Goal: Task Accomplishment & Management: Manage account settings

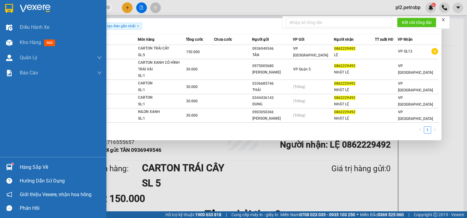
click at [28, 162] on div "Hàng sắp về" at bounding box center [53, 167] width 106 height 14
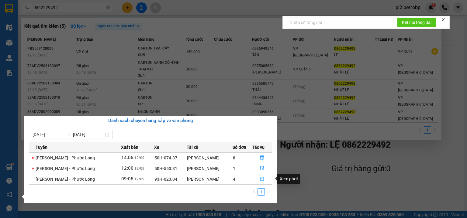
click at [261, 178] on icon "file-done" at bounding box center [262, 179] width 4 height 4
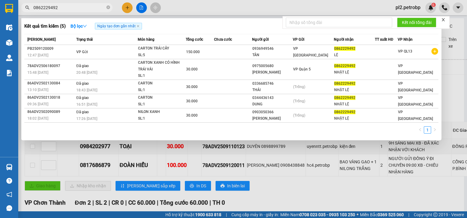
click at [242, 7] on div at bounding box center [233, 109] width 467 height 218
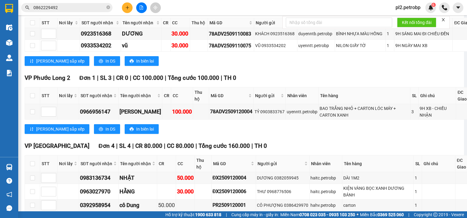
scroll to position [97, 0]
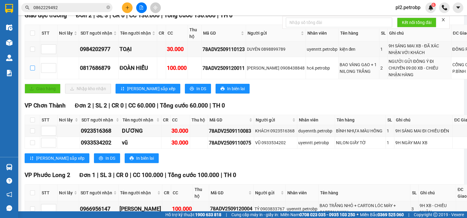
drag, startPoint x: 34, startPoint y: 72, endPoint x: 66, endPoint y: 89, distance: 35.9
click at [34, 71] on input "checkbox" at bounding box center [32, 68] width 5 height 5
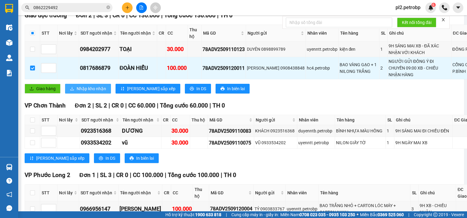
drag, startPoint x: 78, startPoint y: 94, endPoint x: 84, endPoint y: 86, distance: 9.5
click at [78, 92] on span "Nhập kho nhận" at bounding box center [91, 88] width 29 height 7
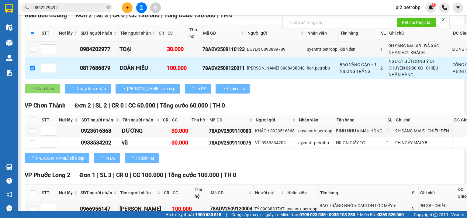
checkbox input "false"
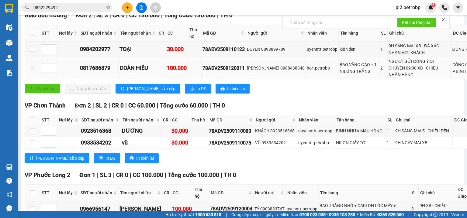
click at [32, 71] on span at bounding box center [32, 68] width 5 height 5
drag, startPoint x: 196, startPoint y: 71, endPoint x: 243, endPoint y: 74, distance: 47.3
click at [243, 74] on tr "0817686879 ĐOÀN HIẾU 100.000 78ADV2509120011 KHÁNH VÂN 0908438848 hc4.petrobp B…" at bounding box center [265, 68] width 481 height 22
copy div "78ADV2509120011"
click at [109, 7] on icon "close-circle" at bounding box center [108, 7] width 4 height 4
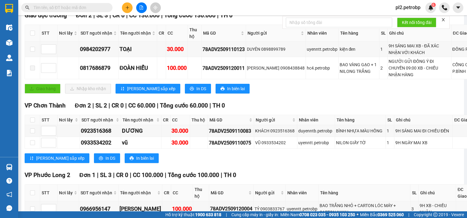
paste input "78ADV2509120011"
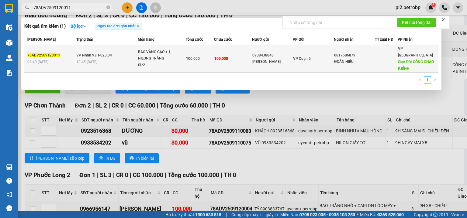
type input "78ADV2509120011"
click at [140, 50] on div "BAO VÀNG GẠO + 1 NILONG TRẮNG" at bounding box center [161, 55] width 46 height 13
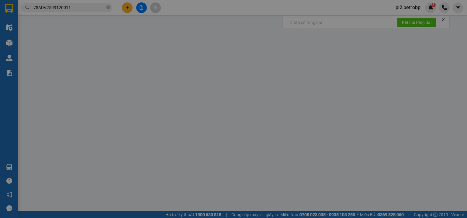
type input "0908438848"
type input "[PERSON_NAME]"
type input "0817686879"
type input "ĐOÀN HIẾU"
type input "CỔNG CHÀO P.BÌNH"
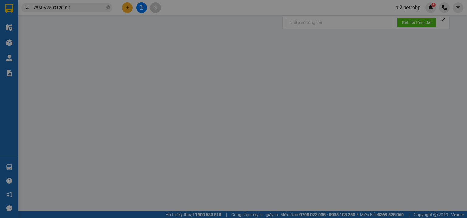
type input "100.000"
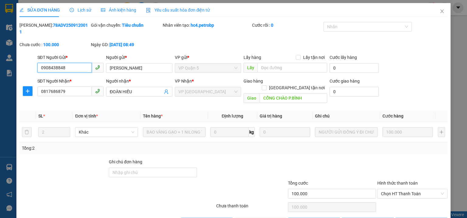
click at [83, 11] on span "Lịch sử" at bounding box center [81, 10] width 22 height 5
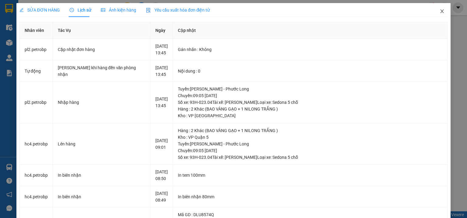
click at [440, 11] on icon "close" at bounding box center [442, 11] width 5 height 5
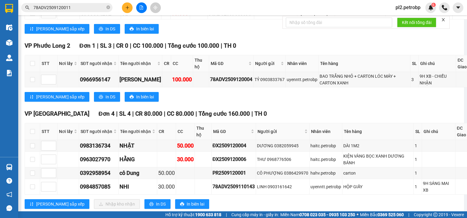
scroll to position [292, 0]
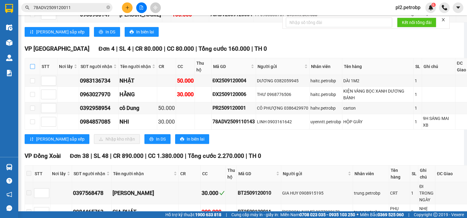
click at [33, 69] on input "checkbox" at bounding box center [32, 66] width 5 height 5
checkbox input "true"
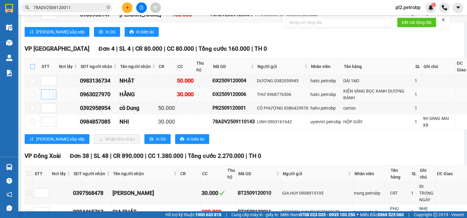
checkbox input "true"
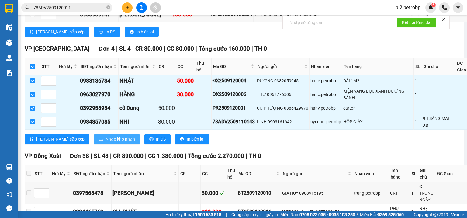
click at [94, 144] on button "Nhập kho nhận" at bounding box center [117, 139] width 46 height 10
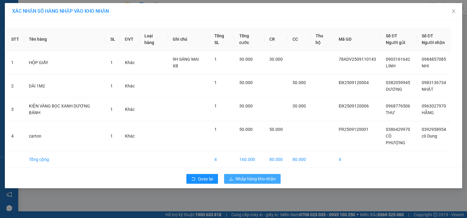
click at [263, 176] on span "Nhập hàng kho nhận" at bounding box center [256, 179] width 40 height 7
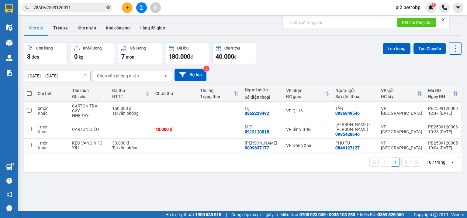
click at [109, 7] on icon "close-circle" at bounding box center [108, 7] width 4 height 4
click at [87, 6] on input "text" at bounding box center [69, 7] width 72 height 7
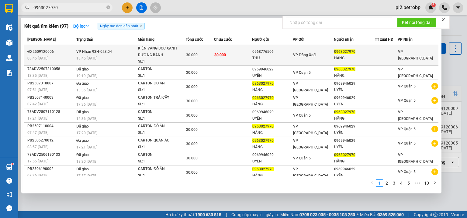
type input "0963027970"
click at [214, 58] on td "30.000" at bounding box center [233, 55] width 38 height 21
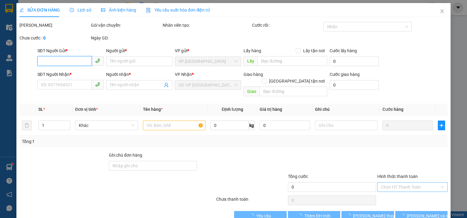
type input "0968776506"
type input "THƯ"
type input "0963027970"
type input "HẰNG"
type input "30.000"
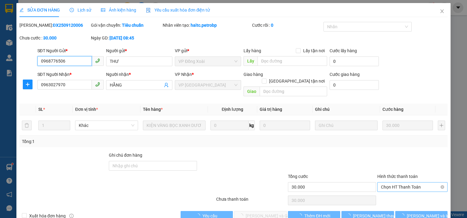
click at [385, 183] on span "Chọn HT Thanh Toán" at bounding box center [412, 187] width 63 height 9
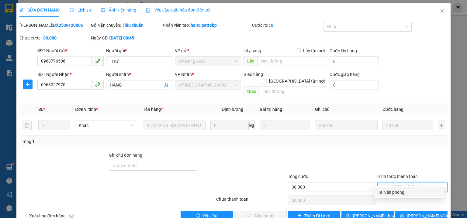
drag, startPoint x: 387, startPoint y: 193, endPoint x: 370, endPoint y: 194, distance: 17.1
click at [386, 193] on div "Tại văn phòng" at bounding box center [409, 192] width 63 height 7
type input "0"
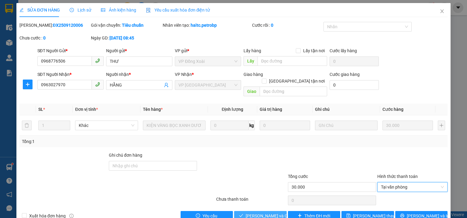
click at [264, 213] on span "[PERSON_NAME] và Giao hàng" at bounding box center [275, 216] width 58 height 7
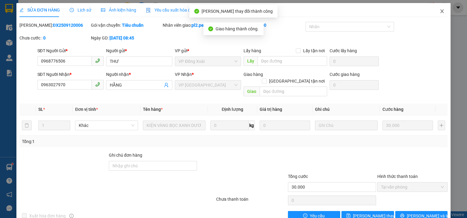
click at [440, 12] on icon "close" at bounding box center [442, 11] width 5 height 5
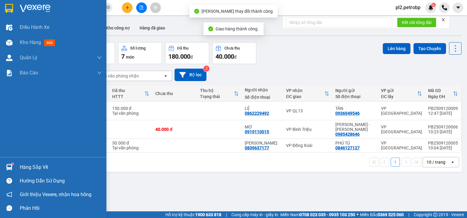
click at [15, 169] on div "Hàng sắp về" at bounding box center [53, 167] width 106 height 14
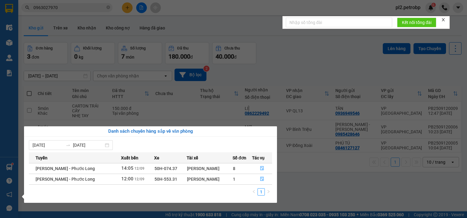
click at [254, 18] on section "Kết quả tìm kiếm ( 97 ) Bộ lọc Ngày tạo đơn gần nhất Mã ĐH Trạng thái Món hàng …" at bounding box center [233, 109] width 467 height 218
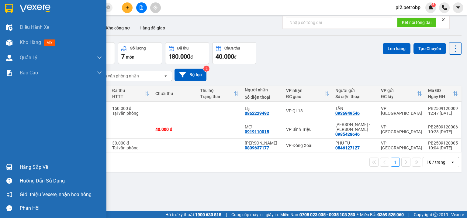
click at [26, 167] on div "Hàng sắp về" at bounding box center [61, 167] width 82 height 9
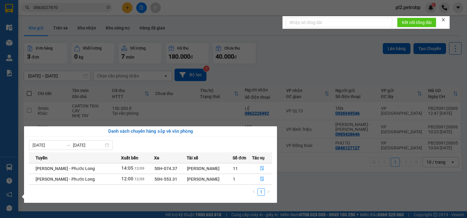
click at [311, 181] on section "Kết quả tìm kiếm ( 97 ) Bộ lọc Ngày tạo đơn gần nhất Mã ĐH Trạng thái Món hàng …" at bounding box center [233, 109] width 467 height 218
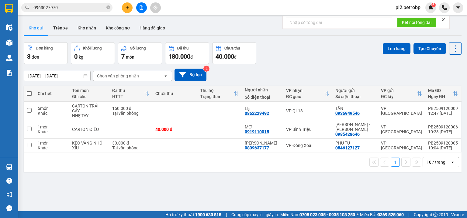
drag, startPoint x: 123, startPoint y: 2, endPoint x: 130, endPoint y: 16, distance: 15.2
click at [123, 3] on div at bounding box center [142, 7] width 46 height 11
click at [129, 11] on button at bounding box center [127, 7] width 11 height 11
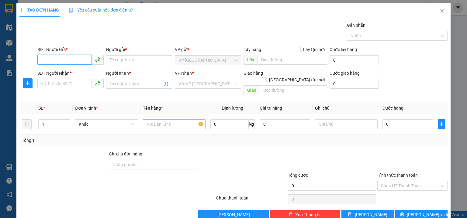
click at [81, 61] on input "SĐT Người Gửi *" at bounding box center [64, 60] width 54 height 10
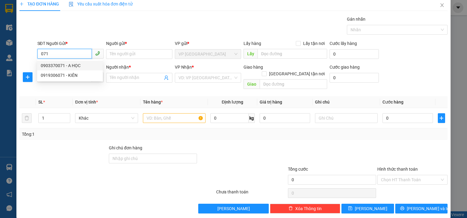
click at [73, 53] on input "071" at bounding box center [64, 54] width 54 height 10
type input "0"
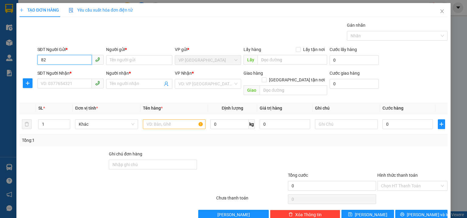
type input "8"
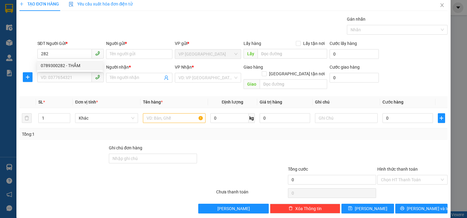
click at [67, 71] on div "0789300282 0789300282 - THẮM" at bounding box center [70, 66] width 66 height 12
click at [65, 53] on input "282" at bounding box center [64, 54] width 54 height 10
click at [73, 64] on div "0789300282 - THẮM" at bounding box center [70, 65] width 58 height 7
type input "0789300282"
type input "THẮM"
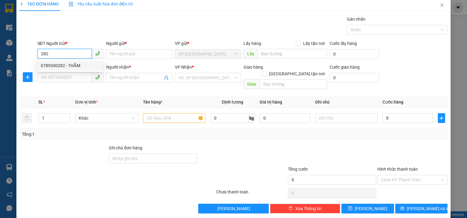
type input "0794608618"
type input "ĐÔNG"
type input "30.000"
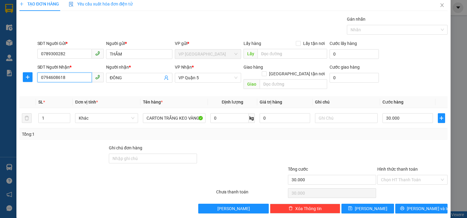
drag, startPoint x: 79, startPoint y: 78, endPoint x: 0, endPoint y: 56, distance: 82.0
click at [0, 58] on div "TẠO ĐƠN HÀNG Yêu cầu xuất hóa đơn điện tử Transit Pickup Surcharge Ids Transit …" at bounding box center [233, 109] width 467 height 218
drag, startPoint x: 62, startPoint y: 87, endPoint x: 55, endPoint y: 86, distance: 7.3
click at [61, 88] on div "0903370071 - A HỌC" at bounding box center [70, 89] width 58 height 7
type input "0903370071"
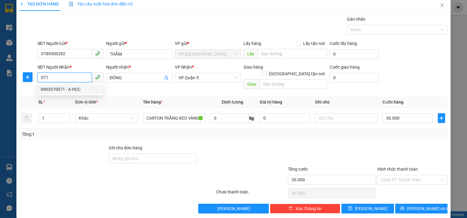
type input "A HỌC"
type input "90.000"
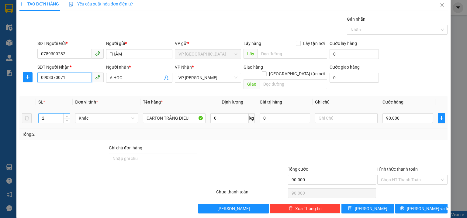
type input "0903370071"
drag, startPoint x: 48, startPoint y: 109, endPoint x: 0, endPoint y: 80, distance: 56.3
click at [0, 89] on div "TẠO ĐƠN HÀNG Yêu cầu xuất hóa đơn điện tử Transit Pickup Surcharge Ids Transit …" at bounding box center [233, 109] width 467 height 218
type input "3"
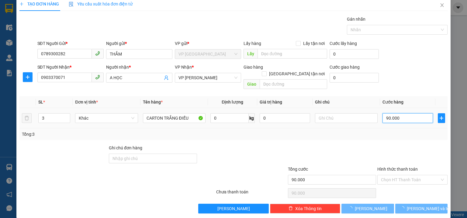
click at [408, 113] on input "90.000" at bounding box center [407, 118] width 50 height 10
type input "0"
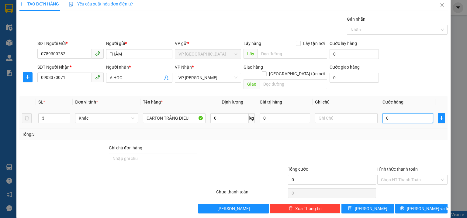
type input "1"
type input "01"
type input "13"
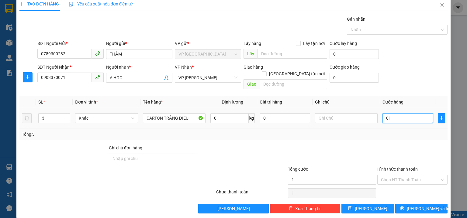
type input "013"
type input "130"
type input "0.130"
type input "130.000"
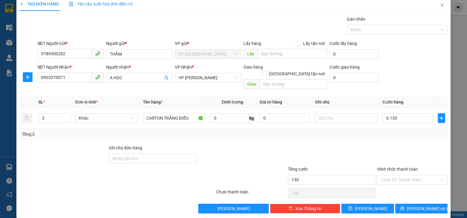
type input "130.000"
click at [409, 96] on th "Cước hàng" at bounding box center [407, 102] width 55 height 12
click at [430, 204] on button "[PERSON_NAME] và In" at bounding box center [421, 209] width 53 height 10
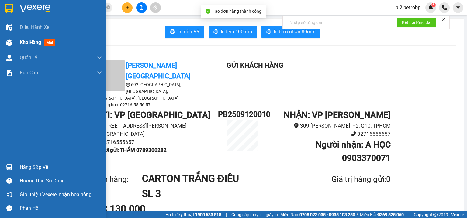
click at [30, 41] on span "Kho hàng" at bounding box center [30, 43] width 21 height 6
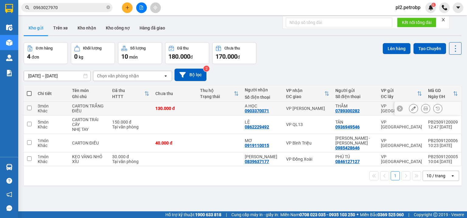
click at [412, 109] on icon at bounding box center [413, 108] width 4 height 4
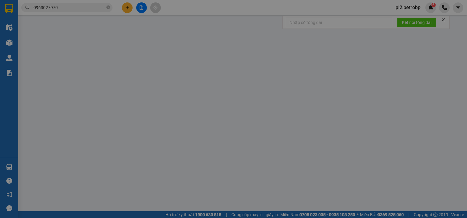
type input "0789300282"
type input "THẮM"
type input "0903370071"
type input "A HỌC"
type input "130.000"
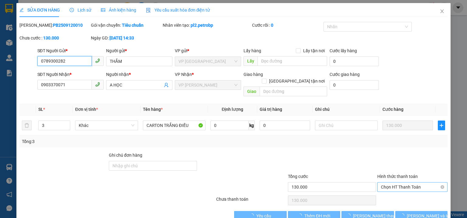
click at [387, 183] on span "Chọn HT Thanh Toán" at bounding box center [412, 187] width 63 height 9
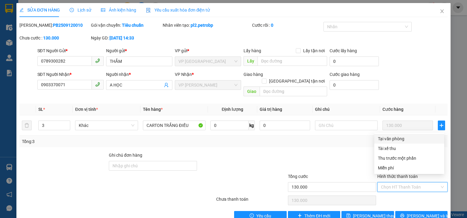
click at [392, 137] on div "Tại văn phòng" at bounding box center [409, 139] width 63 height 7
type input "0"
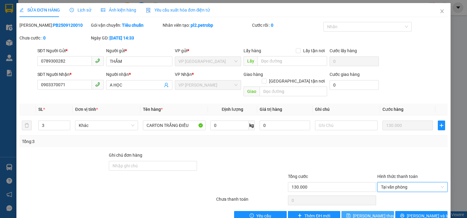
click at [374, 213] on span "[PERSON_NAME] thay đổi" at bounding box center [377, 216] width 49 height 7
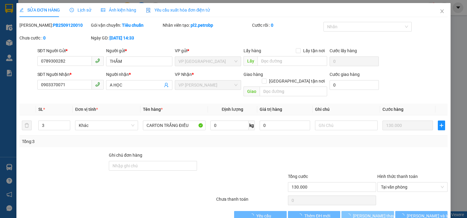
scroll to position [7, 0]
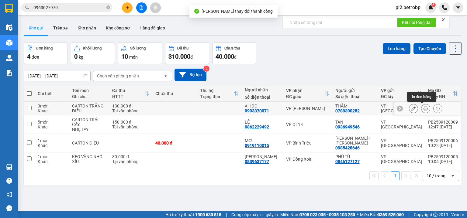
click at [422, 106] on button at bounding box center [425, 108] width 9 height 11
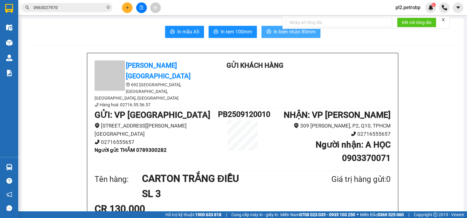
click at [274, 33] on span "In biên nhận 80mm" at bounding box center [295, 32] width 42 height 8
click at [230, 34] on span "In tem 100mm" at bounding box center [236, 32] width 31 height 8
click at [125, 9] on button at bounding box center [127, 7] width 11 height 11
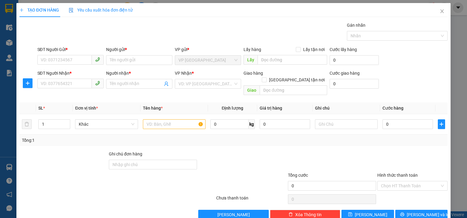
click at [71, 53] on div "SĐT Người Gửi *" at bounding box center [70, 50] width 66 height 9
click at [57, 55] on input "SĐT Người Gửi *" at bounding box center [64, 60] width 54 height 10
click at [90, 72] on div "0918819131 - THU" at bounding box center [70, 72] width 58 height 7
type input "0918819131"
type input "THU"
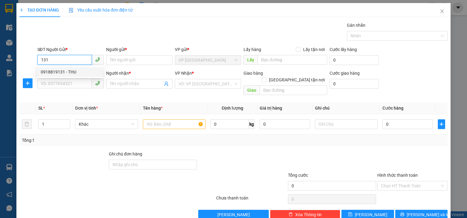
type input "0903057273"
type input "CTI THIÊN VƯƠNG"
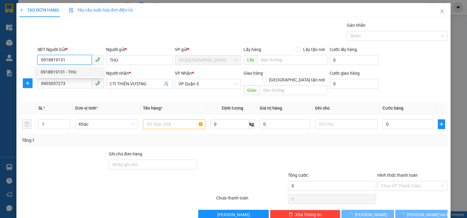
type input "40.000"
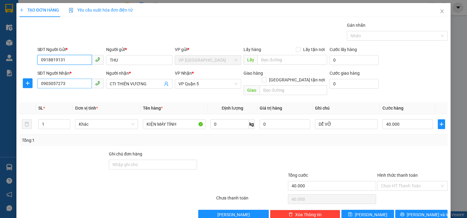
type input "0918819131"
drag, startPoint x: 72, startPoint y: 84, endPoint x: 0, endPoint y: 81, distance: 71.8
click at [0, 81] on div "TẠO ĐƠN HÀNG Yêu cầu xuất hóa đơn điện tử Transit Pickup Surcharge Ids Transit …" at bounding box center [233, 109] width 467 height 218
type input "0919450183"
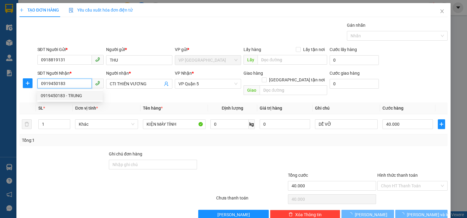
click at [60, 95] on div "0919450183 - TRUNG" at bounding box center [70, 95] width 58 height 7
type input "TRUNG"
type input "30.000"
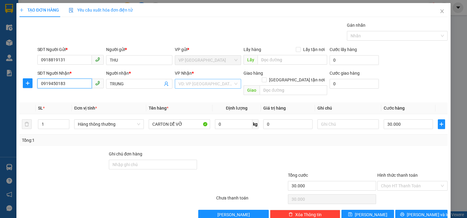
type input "0919450183"
click at [205, 85] on input "search" at bounding box center [205, 83] width 55 height 9
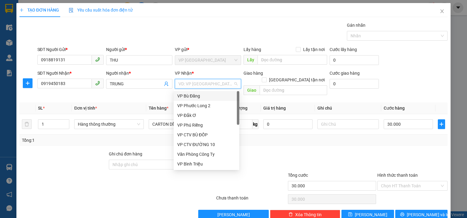
type input "Q"
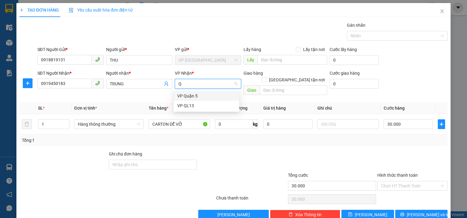
click at [204, 94] on div "VP Quận 5" at bounding box center [206, 96] width 58 height 7
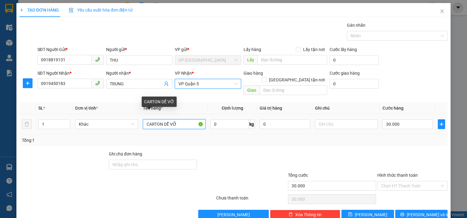
click at [162, 119] on input "CARTON DỄ VỠ" at bounding box center [174, 124] width 63 height 10
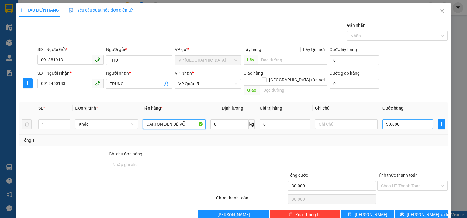
type input "CARTON ĐEN DỄ VỠ"
click at [413, 119] on input "30.000" at bounding box center [407, 124] width 50 height 10
type input "4"
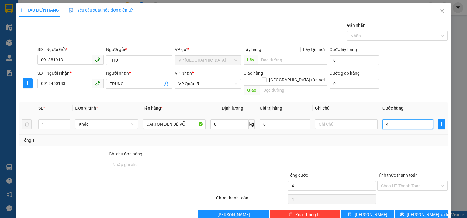
type input "40"
click at [406, 74] on div "SĐT Người Nhận * 0919450183 Người nhận * TRUNG VP Nhận * VP Quận 5 Giao hàng [G…" at bounding box center [242, 84] width 413 height 28
click at [392, 181] on input "Hình thức thanh toán" at bounding box center [410, 185] width 59 height 9
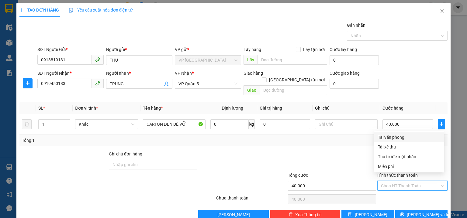
click at [396, 133] on div "Tại văn phòng" at bounding box center [409, 138] width 70 height 10
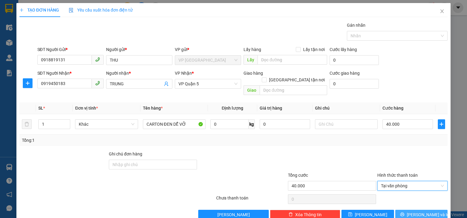
click at [416, 212] on span "[PERSON_NAME] và In" at bounding box center [428, 215] width 43 height 7
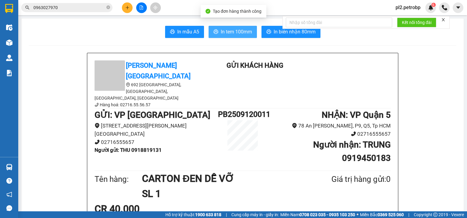
drag, startPoint x: 250, startPoint y: 28, endPoint x: 288, endPoint y: 4, distance: 44.9
click at [250, 28] on button "In tem 100mm" at bounding box center [233, 32] width 48 height 12
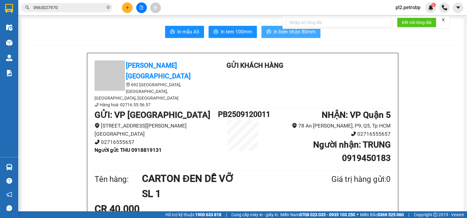
click at [276, 35] on span "In biên nhận 80mm" at bounding box center [295, 32] width 42 height 8
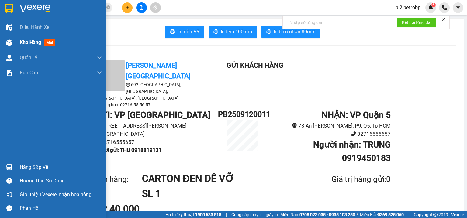
click at [21, 40] on span "Kho hàng" at bounding box center [30, 43] width 21 height 6
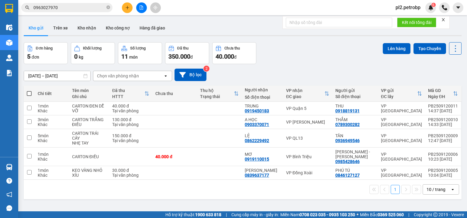
drag, startPoint x: 30, startPoint y: 93, endPoint x: 7, endPoint y: 97, distance: 23.7
click at [30, 93] on span at bounding box center [29, 93] width 5 height 5
click at [29, 91] on input "checkbox" at bounding box center [29, 91] width 0 height 0
checkbox input "true"
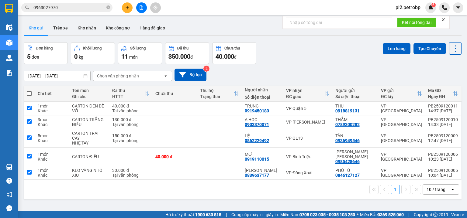
checkbox input "true"
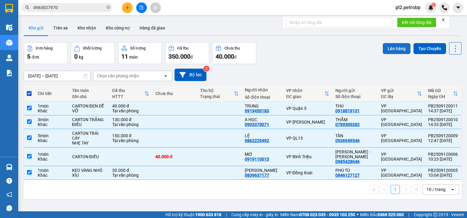
click at [401, 44] on button "Lên hàng" at bounding box center [397, 48] width 28 height 11
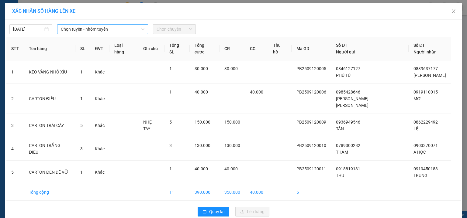
click at [89, 30] on span "Chọn tuyến - nhóm tuyến" at bounding box center [103, 29] width 84 height 9
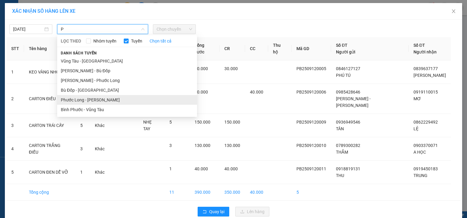
type input "P"
click at [102, 99] on li "Phước Long - [PERSON_NAME]" at bounding box center [127, 100] width 140 height 10
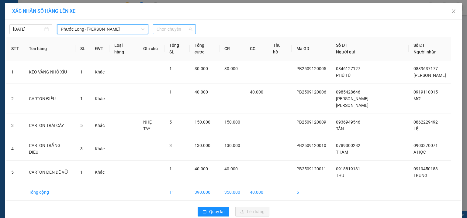
click at [168, 30] on span "Chọn chuyến" at bounding box center [175, 29] width 36 height 9
click at [173, 40] on div "15:05 - 50H-363.26" at bounding box center [178, 41] width 47 height 7
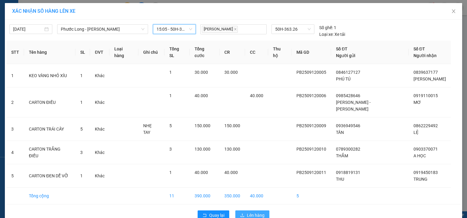
click at [259, 212] on span "Lên hàng" at bounding box center [256, 215] width 18 height 7
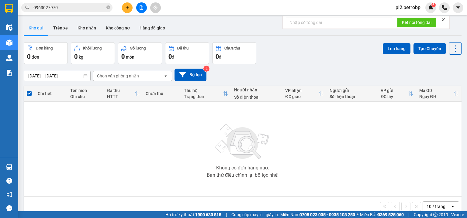
click at [143, 8] on button at bounding box center [141, 7] width 11 height 11
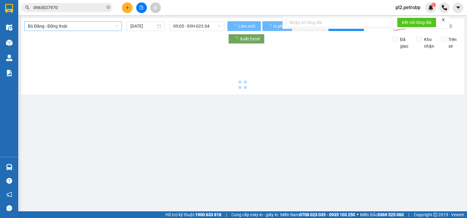
click at [73, 25] on span "Bù Đăng - Đồng Xoài" at bounding box center [73, 26] width 90 height 9
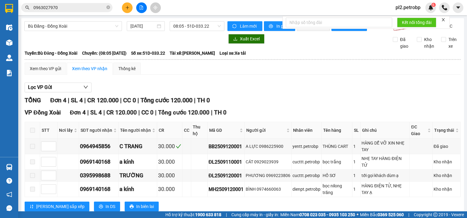
drag, startPoint x: 223, startPoint y: 78, endPoint x: 210, endPoint y: 95, distance: 20.9
click at [223, 75] on div "Xem theo VP gửi Xem theo VP nhận Thống kê" at bounding box center [243, 69] width 436 height 12
click at [279, 92] on div "Lọc VP Gửi" at bounding box center [243, 88] width 436 height 10
click at [143, 10] on button at bounding box center [141, 7] width 11 height 11
click at [79, 26] on span "Bù Đăng - Đồng Xoài" at bounding box center [73, 26] width 90 height 9
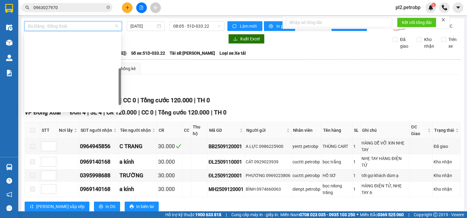
drag, startPoint x: 120, startPoint y: 55, endPoint x: 124, endPoint y: 90, distance: 35.2
click at [124, 90] on body "Kết quả tìm kiếm ( 97 ) Bộ lọc Ngày tạo đơn gần nhất Mã ĐH Trạng thái Món hàng …" at bounding box center [233, 109] width 467 height 218
click at [99, 191] on div "Phước Long - [PERSON_NAME]" at bounding box center [72, 194] width 89 height 7
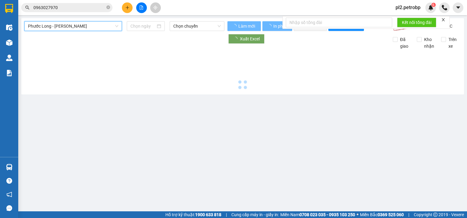
type input "[DATE]"
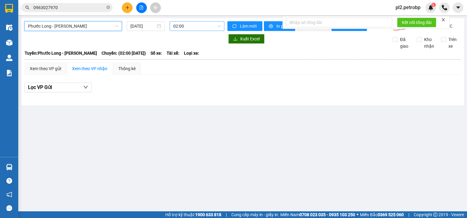
click at [187, 28] on span "02:00" at bounding box center [197, 26] width 48 height 9
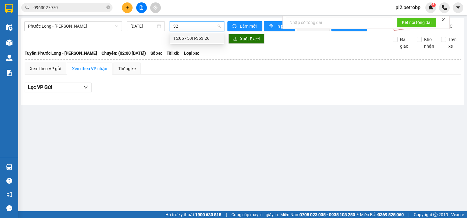
type input "326"
click at [204, 39] on div "15:05 - 50H-363.26" at bounding box center [196, 38] width 47 height 7
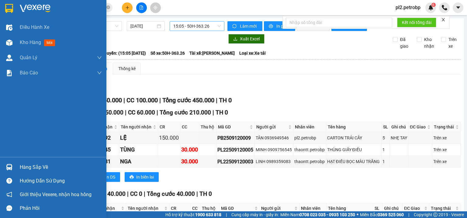
click at [19, 162] on div "Hàng sắp về" at bounding box center [53, 167] width 106 height 14
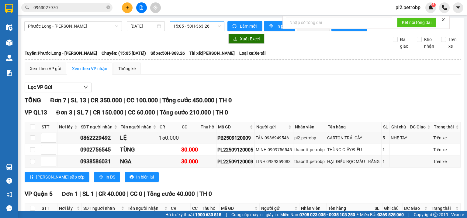
drag, startPoint x: 241, startPoint y: 73, endPoint x: 237, endPoint y: 72, distance: 3.4
click at [241, 72] on section "Kết quả tìm kiếm ( 97 ) Bộ lọc Ngày tạo đơn gần nhất Mã ĐH Trạng thái Món hàng …" at bounding box center [233, 109] width 467 height 218
click at [130, 6] on button at bounding box center [127, 7] width 11 height 11
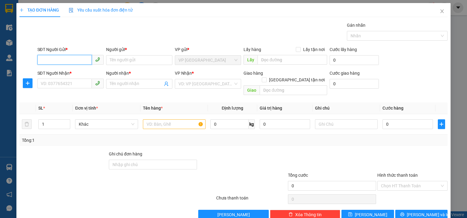
drag, startPoint x: 66, startPoint y: 60, endPoint x: 75, endPoint y: 55, distance: 10.3
click at [75, 55] on input "SĐT Người Gửi *" at bounding box center [64, 60] width 54 height 10
type input "0908034668"
click at [82, 72] on div "0908034668 - ANH SANG" at bounding box center [70, 72] width 58 height 7
type input "ANH SANG"
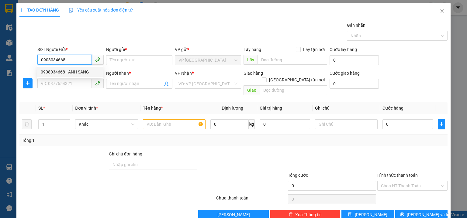
type input "0901407559"
type input "DUNG"
type input "50.000"
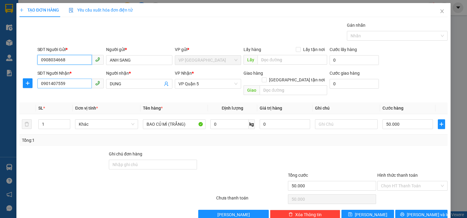
type input "0908034668"
drag, startPoint x: 84, startPoint y: 85, endPoint x: 0, endPoint y: 56, distance: 88.8
click at [0, 61] on div "TẠO ĐƠN HÀNG Yêu cầu xuất hóa đơn điện tử Transit Pickup Surcharge Ids Transit …" at bounding box center [233, 109] width 467 height 218
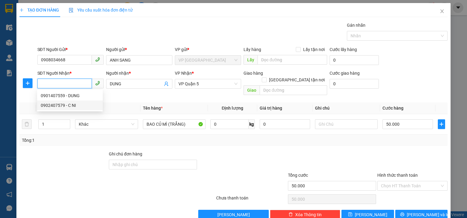
click at [64, 107] on div "0902407579 - C NI" at bounding box center [70, 105] width 58 height 7
type input "0902407579"
type input "C NI"
type input "30.000"
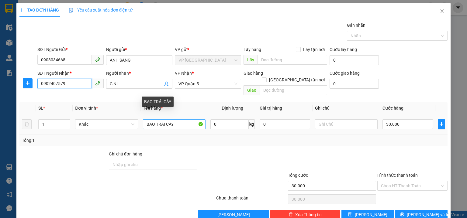
type input "0902407579"
click at [185, 119] on input "BAO TRÁI CÂY" at bounding box center [174, 124] width 63 height 10
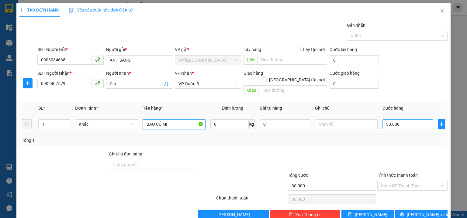
type input "BAO CỦ MÌ"
click at [413, 119] on input "30.000" at bounding box center [407, 124] width 50 height 10
type input "4"
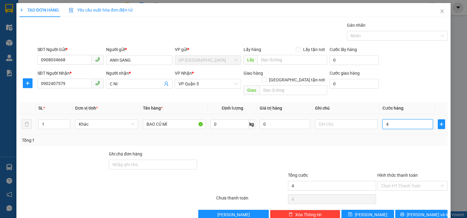
type input "40"
drag, startPoint x: 412, startPoint y: 81, endPoint x: 398, endPoint y: 114, distance: 36.5
click at [412, 80] on div "SĐT Người Nhận * 0902407579 Người nhận * C NI VP Nhận * VP Quận 5 Giao hàng [GE…" at bounding box center [242, 84] width 413 height 28
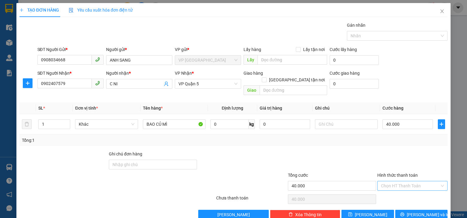
click at [399, 181] on input "Hình thức thanh toán" at bounding box center [410, 185] width 59 height 9
click at [395, 138] on div "Tại văn phòng" at bounding box center [409, 137] width 63 height 7
drag, startPoint x: 425, startPoint y: 208, endPoint x: 319, endPoint y: 149, distance: 121.1
click at [422, 212] on span "[PERSON_NAME] và In" at bounding box center [428, 215] width 43 height 7
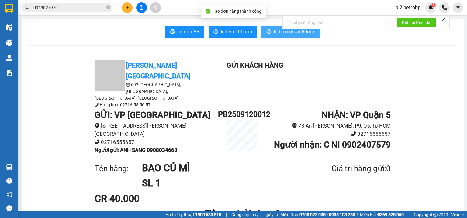
click at [268, 28] on button "In biên nhận 80mm" at bounding box center [290, 32] width 59 height 12
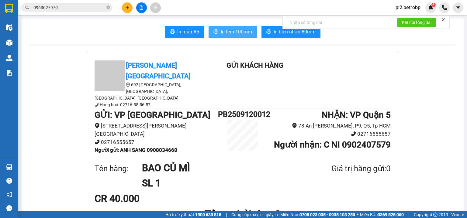
drag, startPoint x: 229, startPoint y: 32, endPoint x: 302, endPoint y: 7, distance: 76.8
click at [232, 30] on span "In tem 100mm" at bounding box center [236, 32] width 31 height 8
click at [108, 6] on icon "close-circle" at bounding box center [108, 7] width 4 height 4
drag, startPoint x: 91, startPoint y: 6, endPoint x: 87, endPoint y: 4, distance: 4.8
click at [87, 4] on input "text" at bounding box center [69, 7] width 72 height 7
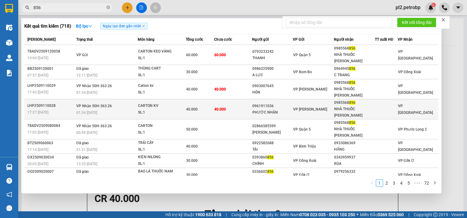
type input "856"
click at [259, 111] on div "PHƯỚC NHÂN" at bounding box center [272, 112] width 40 height 6
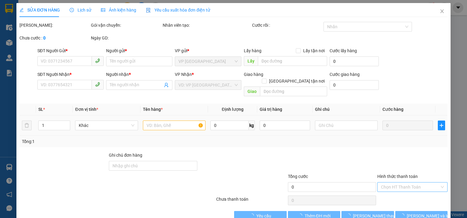
type input "0961911036"
type input "PHƯỚC NHÂN"
type input "0985568856"
type input "NHÀ THUỐC [PERSON_NAME]"
type input "40.000"
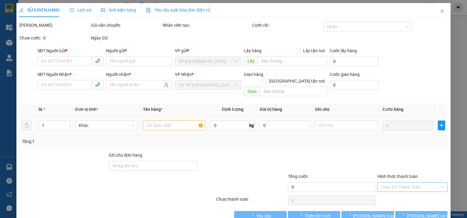
type input "40.000"
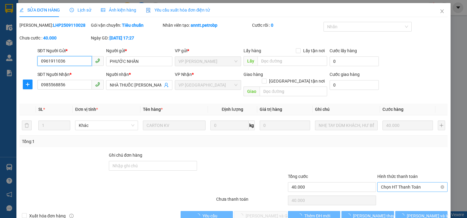
click at [384, 183] on span "Chọn HT Thanh Toán" at bounding box center [412, 187] width 63 height 9
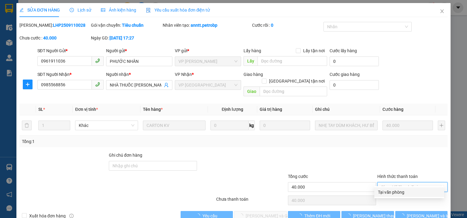
drag, startPoint x: 387, startPoint y: 190, endPoint x: 320, endPoint y: 195, distance: 67.1
click at [387, 190] on div "Tại văn phòng" at bounding box center [409, 192] width 63 height 7
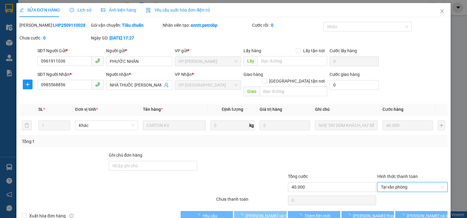
click at [271, 213] on span "[PERSON_NAME] và Giao hàng" at bounding box center [275, 216] width 58 height 7
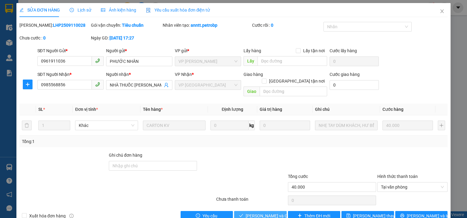
drag, startPoint x: 252, startPoint y: 209, endPoint x: 315, endPoint y: 63, distance: 158.6
click at [252, 213] on span "[PERSON_NAME] và Giao hàng" at bounding box center [275, 216] width 58 height 7
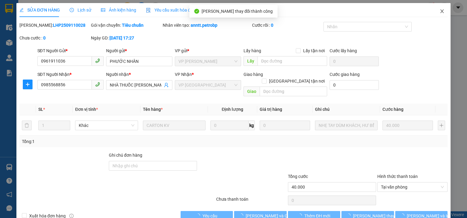
click at [440, 12] on icon "close" at bounding box center [442, 11] width 5 height 5
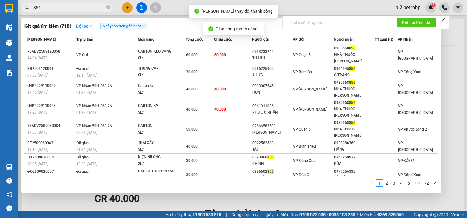
click at [80, 6] on input "856" at bounding box center [69, 7] width 72 height 7
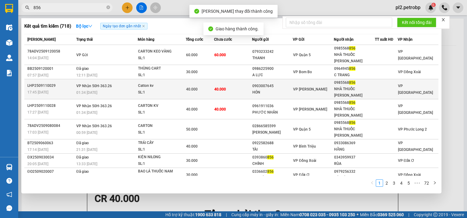
click at [288, 93] on div "HÓN" at bounding box center [272, 92] width 40 height 6
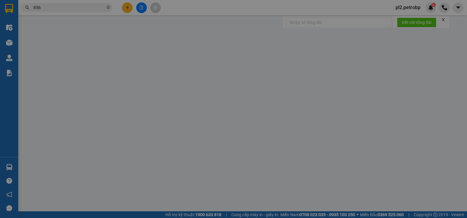
type input "0903007645"
type input "HÓN"
type input "0985568856"
type input "NHÀ THUỐC [PERSON_NAME]"
type input "40.000"
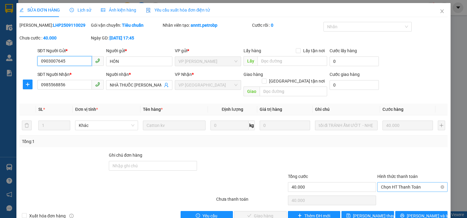
click at [391, 183] on span "Chọn HT Thanh Toán" at bounding box center [412, 187] width 63 height 9
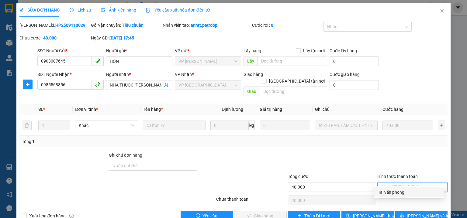
drag, startPoint x: 392, startPoint y: 193, endPoint x: 358, endPoint y: 203, distance: 35.0
click at [391, 193] on div "Tại văn phòng" at bounding box center [409, 192] width 63 height 7
type input "0"
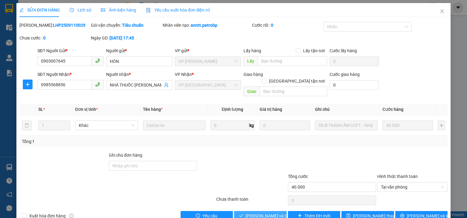
click at [269, 213] on span "[PERSON_NAME] và Giao hàng" at bounding box center [275, 216] width 58 height 7
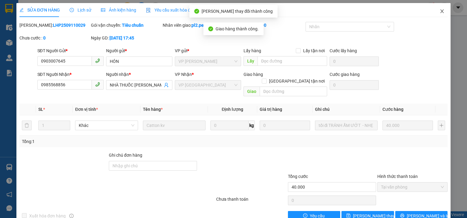
click at [441, 11] on icon "close" at bounding box center [442, 11] width 5 height 5
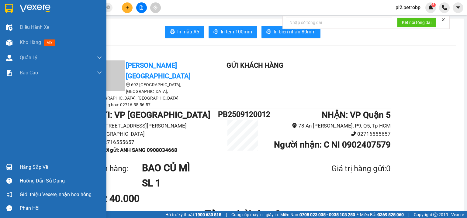
click at [32, 169] on div "Hàng sắp về" at bounding box center [61, 167] width 82 height 9
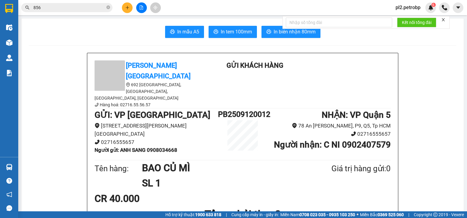
drag, startPoint x: 124, startPoint y: 51, endPoint x: 118, endPoint y: 18, distance: 33.4
click at [124, 47] on section "Kết quả tìm kiếm ( 718 ) Bộ lọc Ngày tạo đơn gần nhất Mã ĐH Trạng thái Món hàng…" at bounding box center [233, 109] width 467 height 218
click at [108, 6] on icon "close-circle" at bounding box center [108, 7] width 4 height 4
click at [105, 8] on span at bounding box center [66, 7] width 91 height 9
drag, startPoint x: 93, startPoint y: 7, endPoint x: 85, endPoint y: 3, distance: 8.8
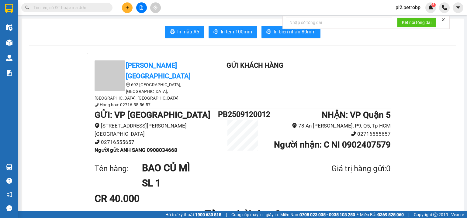
click at [88, 5] on input "text" at bounding box center [69, 7] width 72 height 7
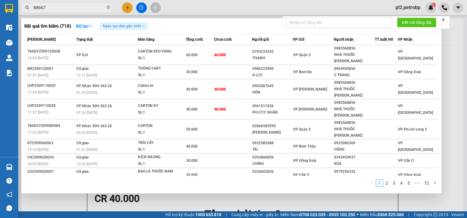
type input "886679"
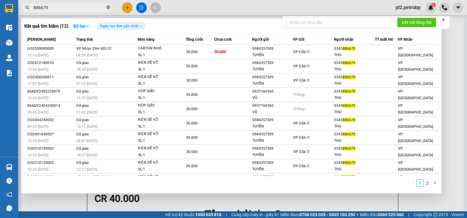
click at [109, 6] on icon "close-circle" at bounding box center [108, 7] width 4 height 4
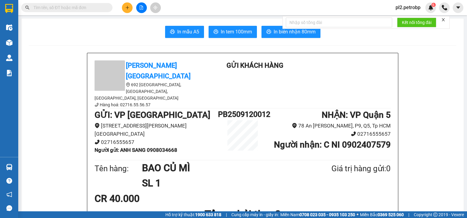
click at [94, 6] on input "text" at bounding box center [69, 7] width 72 height 7
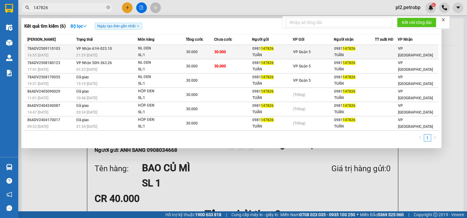
type input "147826"
click at [133, 53] on div "21:29 [DATE]" at bounding box center [106, 55] width 61 height 7
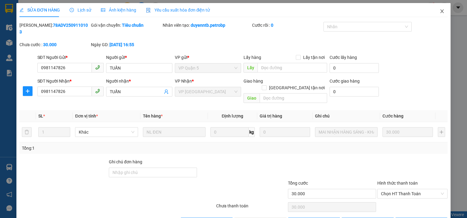
click at [440, 13] on icon "close" at bounding box center [442, 11] width 5 height 5
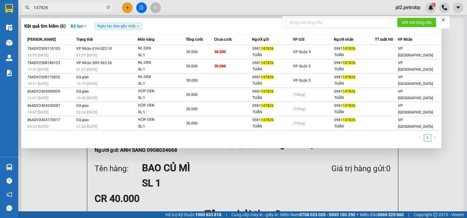
click at [63, 9] on input "147826" at bounding box center [69, 7] width 72 height 7
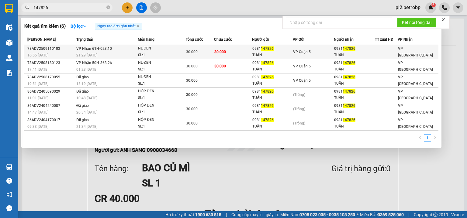
click at [193, 51] on span "30.000" at bounding box center [192, 52] width 12 height 4
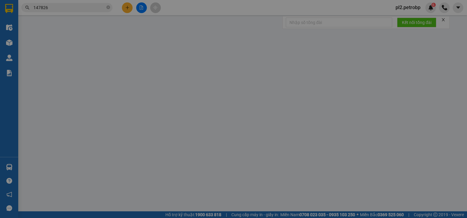
type input "0981147826"
type input "TUẤN"
type input "0981147826"
type input "TUẤN"
type input "30.000"
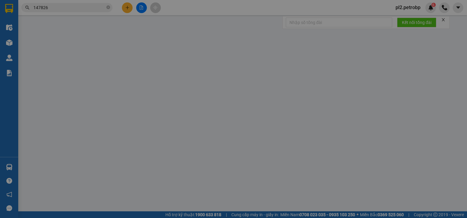
type input "30.000"
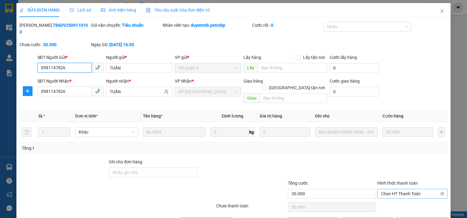
click at [390, 189] on span "Chọn HT Thanh Toán" at bounding box center [412, 193] width 63 height 9
drag, startPoint x: 391, startPoint y: 190, endPoint x: 382, endPoint y: 193, distance: 9.4
click at [388, 191] on div "Tại văn phòng" at bounding box center [409, 192] width 63 height 7
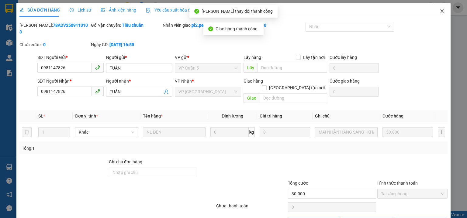
click at [440, 12] on icon "close" at bounding box center [442, 11] width 5 height 5
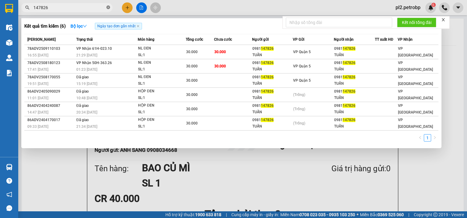
click at [108, 7] on icon "close-circle" at bounding box center [108, 7] width 4 height 4
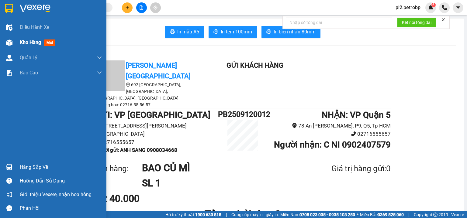
click at [30, 42] on span "Kho hàng" at bounding box center [30, 43] width 21 height 6
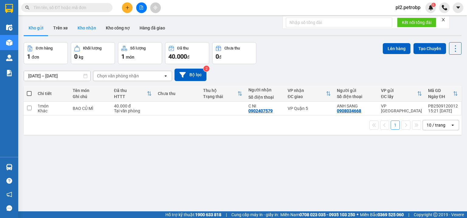
click at [81, 28] on button "Kho nhận" at bounding box center [87, 28] width 28 height 15
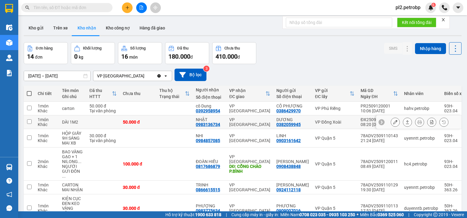
click at [393, 120] on icon at bounding box center [395, 122] width 4 height 4
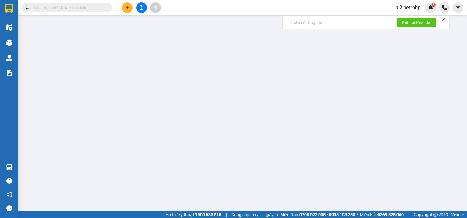
type input "0382059945"
type input "DƯƠNG"
type input "0983136734"
type input "NHẬT"
type input "50.000"
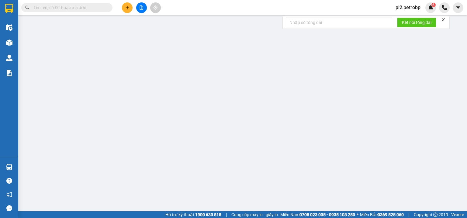
type input "50.000"
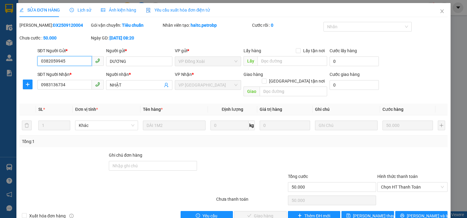
drag, startPoint x: 384, startPoint y: 181, endPoint x: 385, endPoint y: 185, distance: 4.5
click at [384, 183] on span "Chọn HT Thanh Toán" at bounding box center [412, 187] width 63 height 9
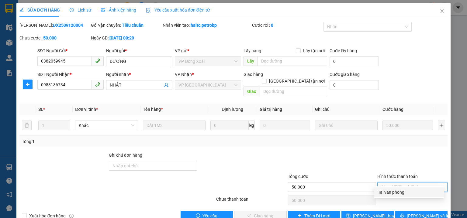
drag, startPoint x: 386, startPoint y: 191, endPoint x: 372, endPoint y: 194, distance: 14.3
click at [386, 192] on div "Tại văn phòng" at bounding box center [409, 192] width 63 height 7
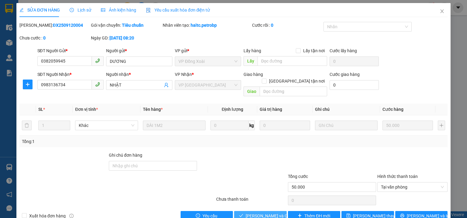
click at [258, 213] on span "[PERSON_NAME] và Giao hàng" at bounding box center [275, 216] width 58 height 7
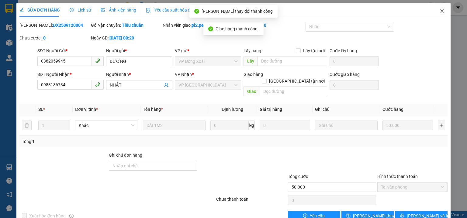
click at [440, 11] on icon "close" at bounding box center [442, 11] width 5 height 5
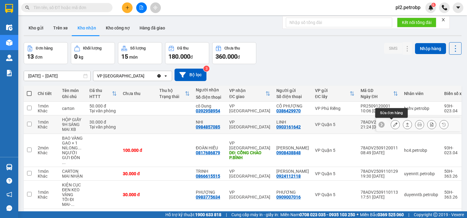
click at [393, 123] on icon at bounding box center [395, 125] width 4 height 4
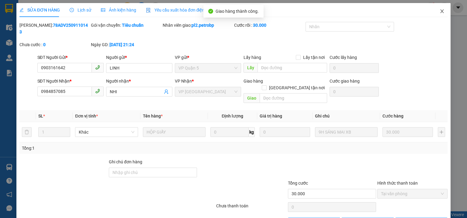
click at [440, 12] on icon "close" at bounding box center [441, 11] width 3 height 4
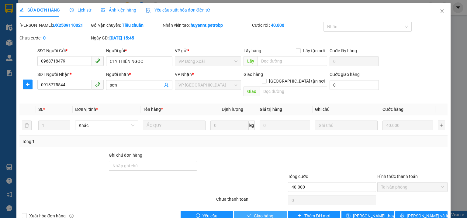
click at [271, 211] on button "Giao hàng" at bounding box center [260, 216] width 53 height 10
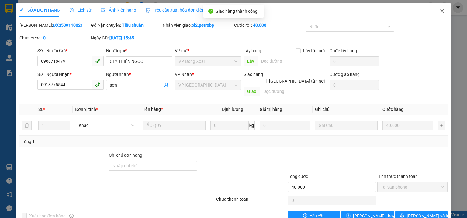
click at [440, 12] on icon "close" at bounding box center [442, 11] width 5 height 5
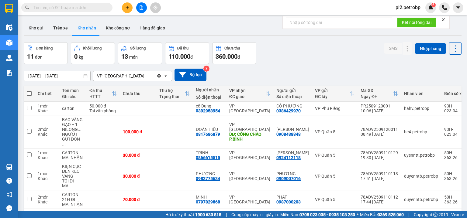
click at [91, 5] on input "text" at bounding box center [69, 7] width 72 height 7
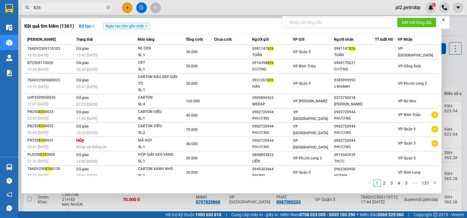
type input "826"
click at [244, 22] on div "Kết quả tìm kiếm ( 1361 ) Bộ lọc Ngày tạo đơn gần nhất" at bounding box center [231, 26] width 414 height 10
click at [237, 7] on div at bounding box center [233, 109] width 467 height 218
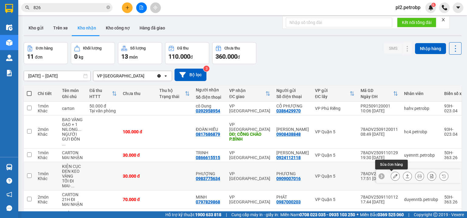
click at [395, 175] on button at bounding box center [395, 176] width 9 height 11
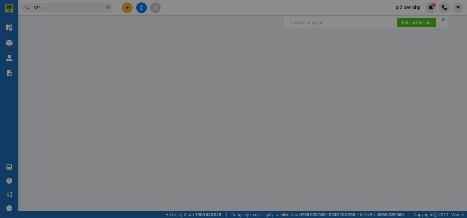
type input "0909007016"
type input "PHƯƠNG"
type input "0983775634"
type input "PHƯỢNG"
type input "30.000"
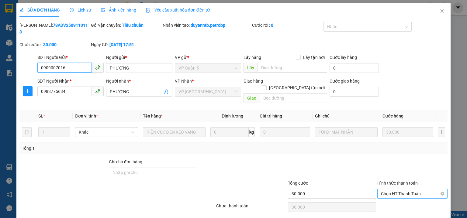
click at [386, 189] on span "Chọn HT Thanh Toán" at bounding box center [412, 193] width 63 height 9
drag, startPoint x: 389, startPoint y: 192, endPoint x: 354, endPoint y: 197, distance: 34.7
click at [388, 192] on div "Tại văn phòng" at bounding box center [409, 192] width 63 height 7
type input "0"
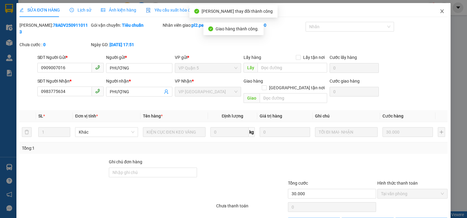
click at [440, 11] on icon "close" at bounding box center [442, 11] width 5 height 5
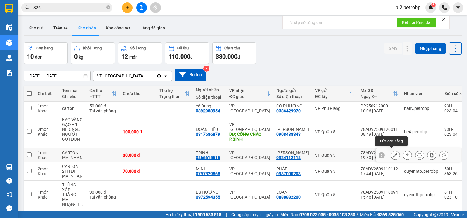
click at [391, 153] on button at bounding box center [395, 155] width 9 height 11
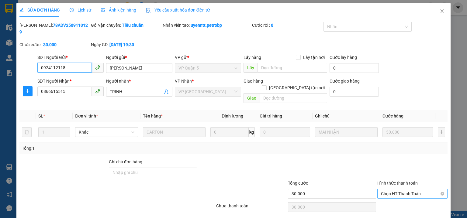
click at [384, 189] on span "Chọn HT Thanh Toán" at bounding box center [412, 193] width 63 height 9
drag, startPoint x: 382, startPoint y: 191, endPoint x: 302, endPoint y: 211, distance: 82.8
click at [382, 191] on div "Tại văn phòng" at bounding box center [409, 192] width 63 height 7
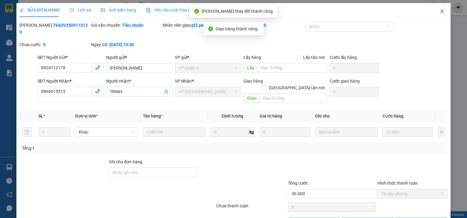
click at [440, 11] on icon "close" at bounding box center [442, 11] width 5 height 5
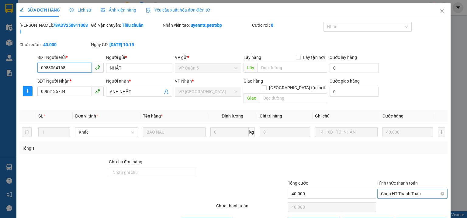
click at [385, 189] on span "Chọn HT Thanh Toán" at bounding box center [412, 193] width 63 height 9
drag, startPoint x: 385, startPoint y: 191, endPoint x: 338, endPoint y: 202, distance: 48.4
click at [384, 192] on div "Tại văn phòng" at bounding box center [409, 192] width 63 height 7
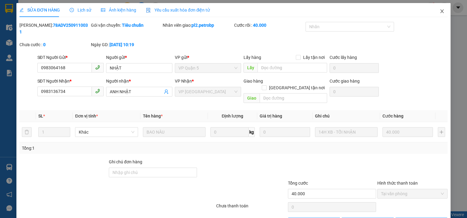
click at [440, 10] on icon "close" at bounding box center [442, 11] width 5 height 5
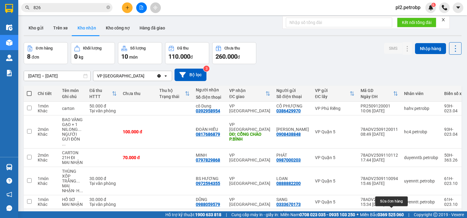
click at [391, 213] on button at bounding box center [395, 218] width 9 height 11
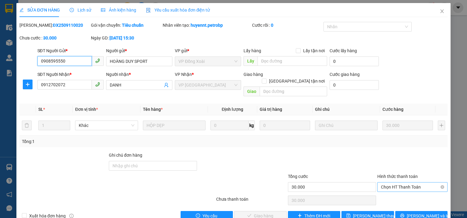
click at [385, 183] on span "Chọn HT Thanh Toán" at bounding box center [412, 187] width 63 height 9
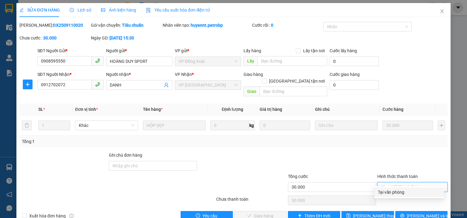
drag, startPoint x: 388, startPoint y: 191, endPoint x: 324, endPoint y: 217, distance: 68.3
click at [388, 192] on div "Tại văn phòng" at bounding box center [409, 192] width 63 height 7
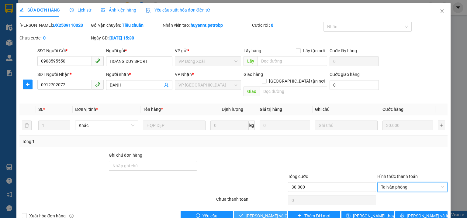
click at [269, 213] on span "[PERSON_NAME] và Giao hàng" at bounding box center [275, 216] width 58 height 7
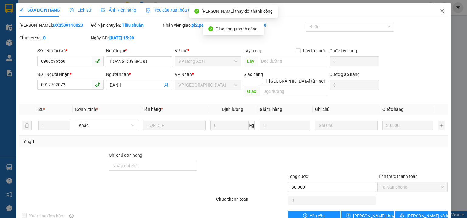
click at [440, 11] on icon "close" at bounding box center [441, 11] width 3 height 4
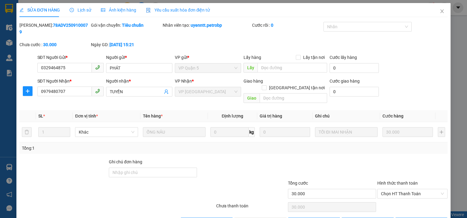
click at [79, 10] on span "Lịch sử" at bounding box center [81, 10] width 22 height 5
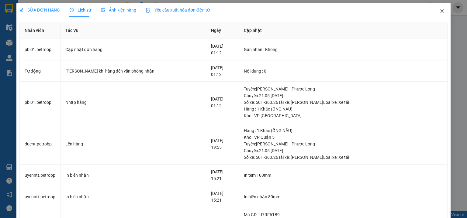
click at [438, 9] on span "Close" at bounding box center [441, 11] width 17 height 17
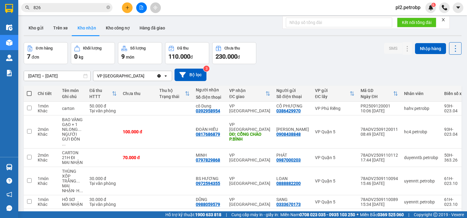
click at [131, 7] on button at bounding box center [127, 7] width 11 height 11
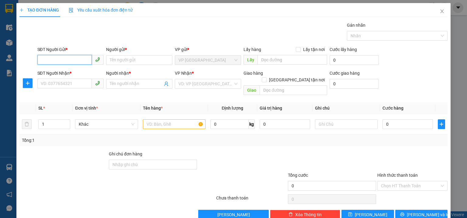
click at [78, 61] on input "SĐT Người Gửi *" at bounding box center [64, 60] width 54 height 10
click at [70, 71] on div "0949797950 - NHÃ" at bounding box center [70, 72] width 58 height 7
type input "0949797950"
type input "NHÃ"
type input "0986323124"
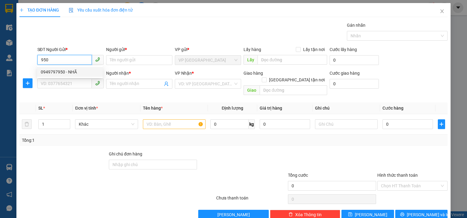
type input "TUYÊN"
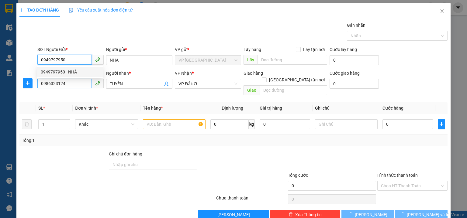
type input "40.000"
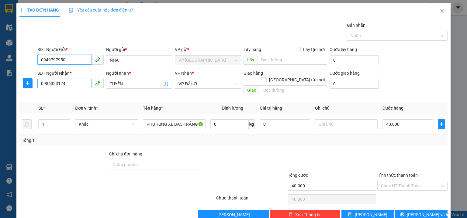
type input "0949797950"
drag, startPoint x: 84, startPoint y: 84, endPoint x: 0, endPoint y: 57, distance: 87.9
click at [0, 57] on div "TẠO ĐƠN HÀNG Yêu cầu xuất hóa đơn điện tử Transit Pickup Surcharge Ids Transit …" at bounding box center [233, 109] width 467 height 218
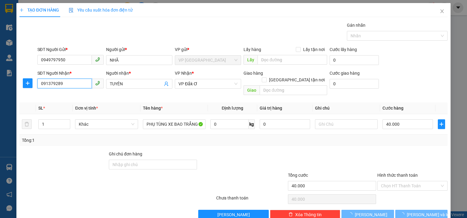
type input "0913792892"
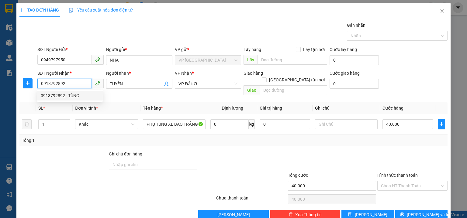
click at [76, 95] on div "0913792892 - TÙNG" at bounding box center [70, 95] width 58 height 7
type input "TÙNG"
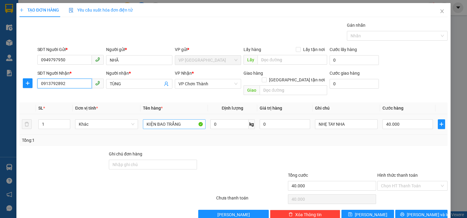
type input "0913792892"
drag, startPoint x: 182, startPoint y: 119, endPoint x: 185, endPoint y: 116, distance: 4.9
click at [184, 119] on input "KIỆN BAO TRẮNG" at bounding box center [174, 124] width 63 height 10
type input "KIỆN [PERSON_NAME]"
click at [410, 119] on input "40.000" at bounding box center [407, 124] width 50 height 10
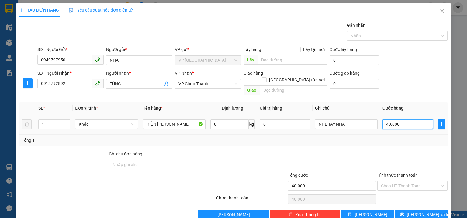
type input "5"
type input "50"
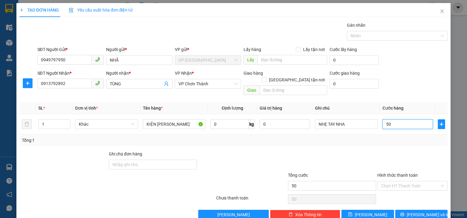
type input "50"
type input "50.000"
click at [407, 92] on div "Transit Pickup Surcharge Ids Transit Deliver Surcharge Ids Transit Deliver Surc…" at bounding box center [233, 121] width 428 height 198
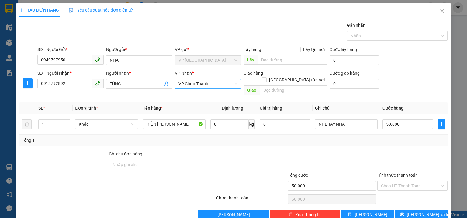
click at [210, 86] on span "VP Chơn Thành" at bounding box center [207, 83] width 59 height 9
click at [25, 83] on span "plus" at bounding box center [27, 83] width 9 height 5
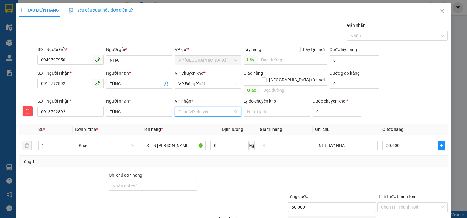
click at [208, 107] on input "VP nhận *" at bounding box center [205, 111] width 55 height 9
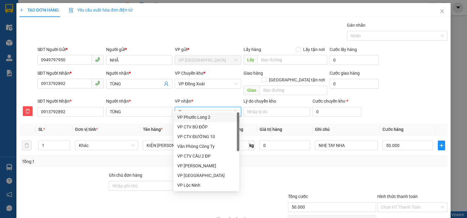
type input "CH"
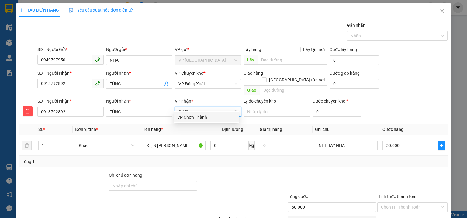
click at [197, 118] on div "VP Chơn Thành" at bounding box center [206, 117] width 58 height 7
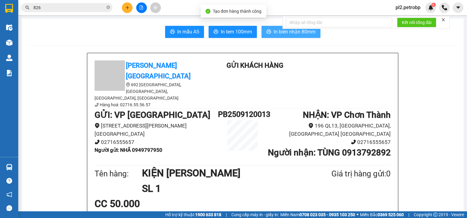
click at [280, 32] on span "In biên nhận 80mm" at bounding box center [295, 32] width 42 height 8
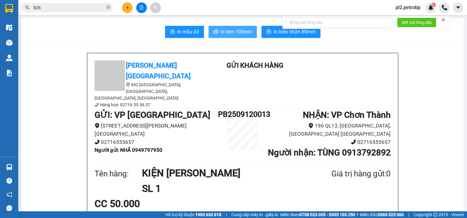
click at [237, 27] on button "In tem 100mm" at bounding box center [233, 32] width 48 height 12
click at [108, 7] on icon "close-circle" at bounding box center [108, 7] width 4 height 4
click at [107, 7] on span at bounding box center [108, 7] width 4 height 7
click at [96, 5] on input "text" at bounding box center [69, 7] width 72 height 7
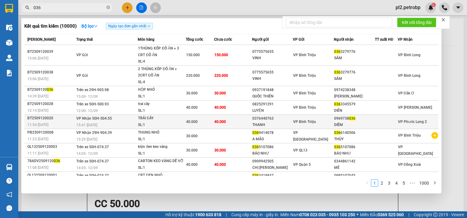
type input "036"
click at [304, 119] on div "VP Bình Triệu" at bounding box center [313, 122] width 40 height 7
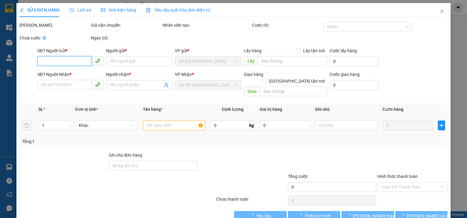
type input "0376440763"
type input "THANH"
type input "0969738036"
type input "DIỄM"
type input "40.000"
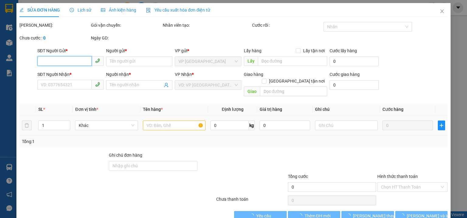
type input "40.000"
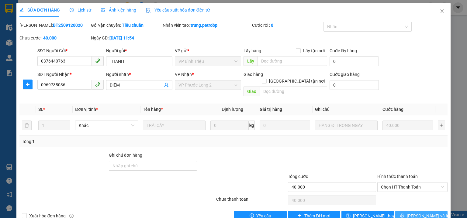
click at [425, 213] on span "[PERSON_NAME] và In" at bounding box center [428, 216] width 43 height 7
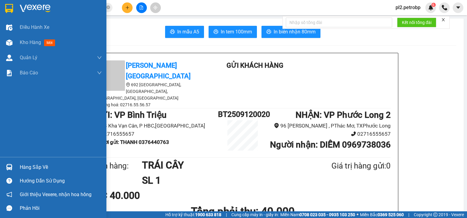
drag, startPoint x: 25, startPoint y: 167, endPoint x: 16, endPoint y: 163, distance: 10.1
click at [25, 166] on div "Hàng sắp về" at bounding box center [61, 167] width 82 height 9
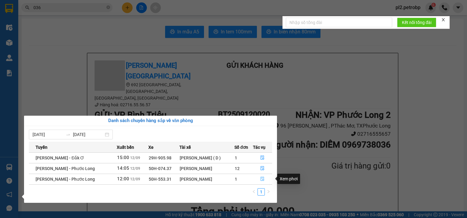
click at [261, 179] on icon "file-done" at bounding box center [263, 179] width 4 height 4
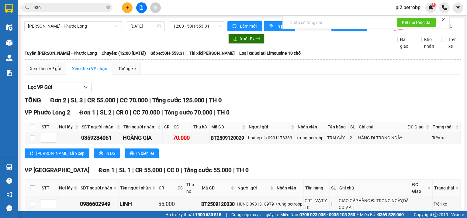
click at [33, 186] on input "checkbox" at bounding box center [32, 188] width 5 height 5
checkbox input "true"
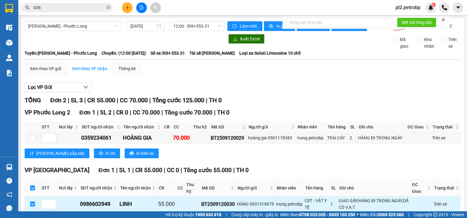
drag, startPoint x: 232, startPoint y: 173, endPoint x: 198, endPoint y: 173, distance: 34.3
click at [200, 197] on td "BT2509120030" at bounding box center [218, 205] width 36 height 16
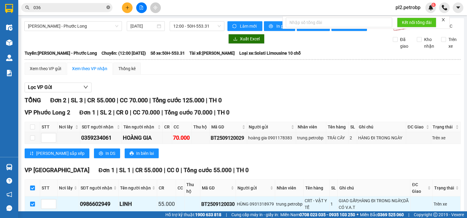
click at [109, 5] on span at bounding box center [108, 8] width 4 height 6
paste input "BT2509120030"
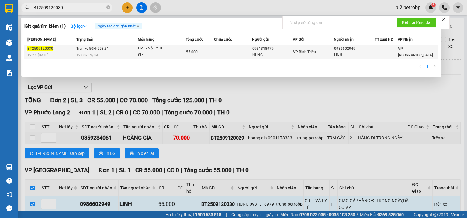
type input "BT2509120030"
click at [172, 49] on div "CRT - VẬT Y TẾ" at bounding box center [161, 48] width 46 height 7
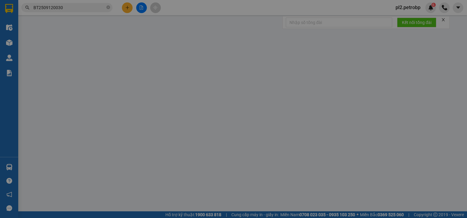
type input "0931318979"
type input "HÙNG"
type input "0986602949"
type input "LINH"
type input "55.000"
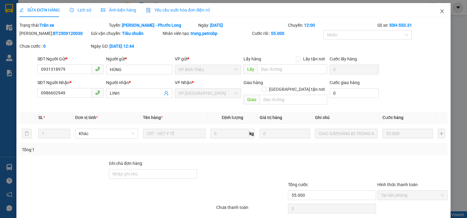
click at [440, 13] on icon "close" at bounding box center [442, 11] width 5 height 5
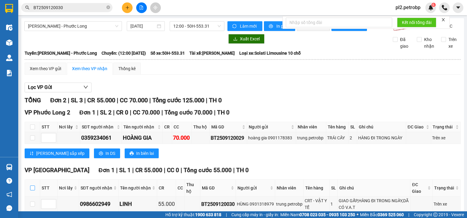
click at [34, 186] on input "checkbox" at bounding box center [32, 188] width 5 height 5
checkbox input "true"
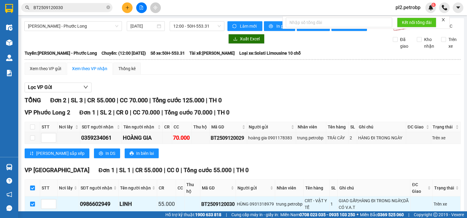
click at [105, 218] on span "Nhập kho nhận" at bounding box center [119, 221] width 29 height 7
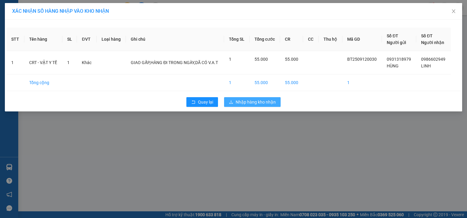
click at [248, 99] on span "Nhập hàng kho nhận" at bounding box center [256, 102] width 40 height 7
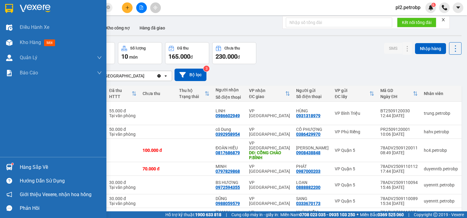
click at [30, 165] on div "Hàng sắp về" at bounding box center [61, 167] width 82 height 9
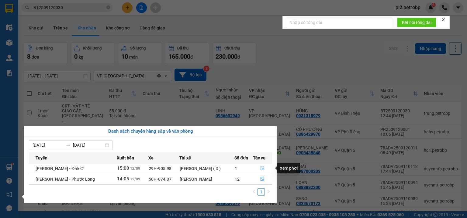
click at [259, 168] on button "button" at bounding box center [262, 169] width 19 height 10
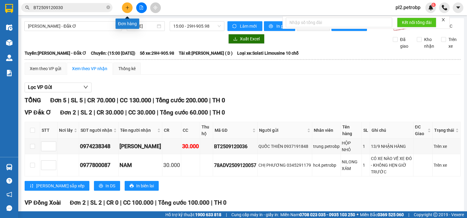
click at [131, 5] on button at bounding box center [127, 7] width 11 height 11
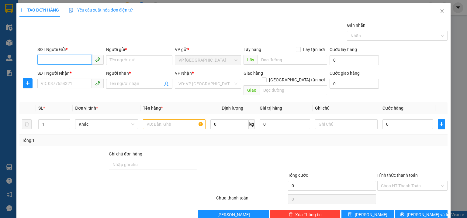
click at [52, 55] on input "SĐT Người Gửi *" at bounding box center [64, 60] width 54 height 10
click at [74, 85] on div "0919306071 - KIÊN" at bounding box center [70, 81] width 58 height 7
type input "0919306071"
type input "KIÊN"
type input "0919782526"
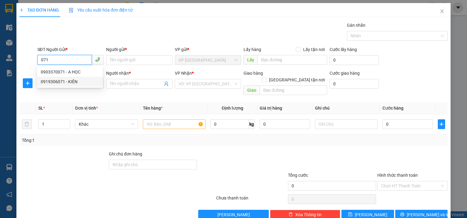
type input "CU ĐƯỢC"
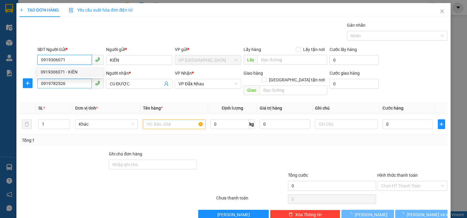
type input "180.000"
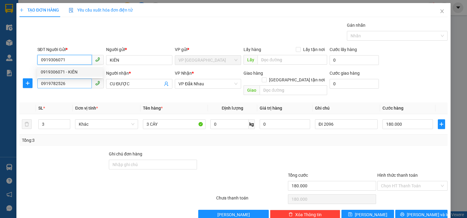
type input "0919306071"
drag, startPoint x: 75, startPoint y: 82, endPoint x: 0, endPoint y: 67, distance: 76.8
click at [0, 69] on div "TẠO ĐƠN HÀNG Yêu cầu xuất hóa đơn điện tử Transit Pickup Surcharge Ids Transit …" at bounding box center [233, 109] width 467 height 218
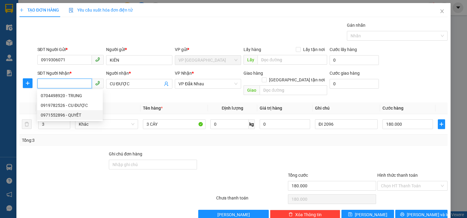
click at [65, 115] on div "0971552896 - QUYẾT" at bounding box center [70, 115] width 58 height 7
type input "0971552896"
type input "QUYẾT"
type input "50.000"
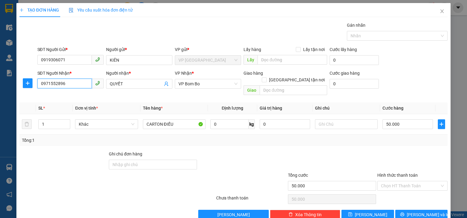
drag, startPoint x: 78, startPoint y: 85, endPoint x: 0, endPoint y: 84, distance: 77.8
click at [0, 84] on div "TẠO ĐƠN HÀNG Yêu cầu xuất hóa đơn điện tử Transit Pickup Surcharge Ids Transit …" at bounding box center [233, 109] width 467 height 218
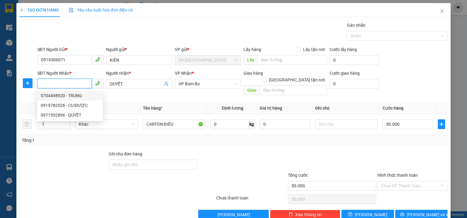
click at [67, 84] on input "SĐT Người Nhận *" at bounding box center [64, 84] width 54 height 10
type input "0375726689"
click at [92, 96] on div "0375726689 - QUYỀN" at bounding box center [70, 95] width 58 height 7
type input "QUYỀN"
type input "TÂN LẬP"
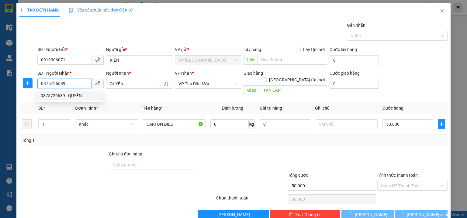
type input "100.000"
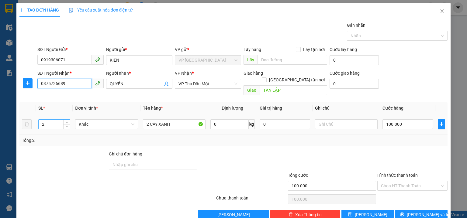
type input "0375726689"
drag, startPoint x: 49, startPoint y: 119, endPoint x: 0, endPoint y: 97, distance: 53.5
click at [0, 102] on div "TẠO ĐƠN HÀNG Yêu cầu xuất hóa đơn điện tử Transit Pickup Surcharge Ids Transit …" at bounding box center [233, 109] width 467 height 218
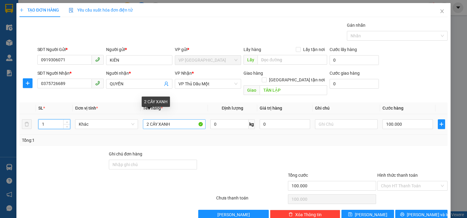
type input "1"
drag, startPoint x: 149, startPoint y: 119, endPoint x: 80, endPoint y: 102, distance: 70.5
click at [81, 114] on tr "1 Khác 2 CÂY XANH 0 kg 0 100.000" at bounding box center [233, 124] width 428 height 20
type input "0"
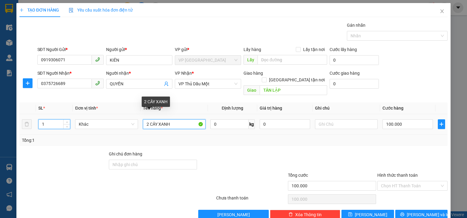
type input "0"
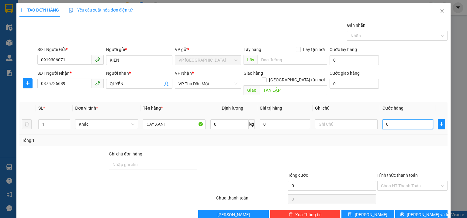
click at [386, 119] on input "0" at bounding box center [407, 124] width 50 height 10
click at [393, 85] on div "SĐT Người Nhận * 0375726689 Người nhận * QUYỀN VP Nhận * VP Thủ Dầu Một Giao hà…" at bounding box center [242, 84] width 413 height 28
click at [232, 151] on div at bounding box center [242, 161] width 89 height 21
drag, startPoint x: 422, startPoint y: 210, endPoint x: 202, endPoint y: 151, distance: 228.2
click at [421, 212] on span "[PERSON_NAME] và In" at bounding box center [428, 215] width 43 height 7
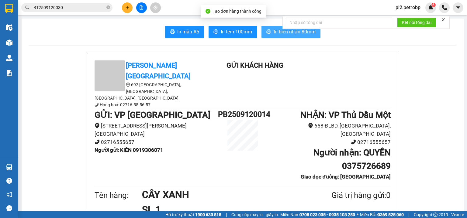
drag, startPoint x: 267, startPoint y: 29, endPoint x: 326, endPoint y: 4, distance: 64.3
click at [284, 22] on body "Kết quả tìm kiếm ( 1 ) Bộ lọc Ngày tạo đơn gần nhất Mã ĐH Trạng thái Món hàng T…" at bounding box center [233, 109] width 467 height 218
drag, startPoint x: 289, startPoint y: 32, endPoint x: 352, endPoint y: 0, distance: 70.3
click at [292, 30] on span "In biên nhận 80mm" at bounding box center [295, 32] width 42 height 8
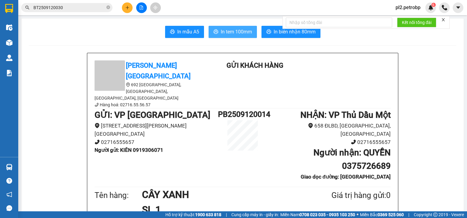
click at [241, 33] on span "In tem 100mm" at bounding box center [236, 32] width 31 height 8
click at [127, 6] on icon "plus" at bounding box center [127, 7] width 4 height 4
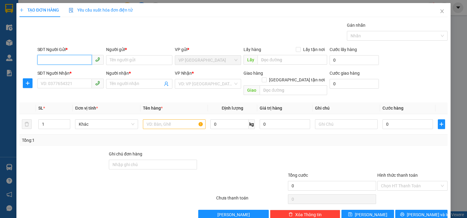
click at [63, 59] on input "SĐT Người Gửi *" at bounding box center [64, 60] width 54 height 10
click at [70, 73] on div "0918919242 - [PERSON_NAME]" at bounding box center [71, 72] width 60 height 7
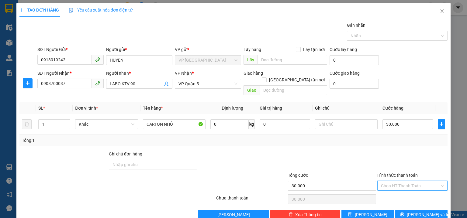
click at [396, 181] on input "Hình thức thanh toán" at bounding box center [410, 185] width 59 height 9
click at [395, 137] on div "Tại văn phòng" at bounding box center [409, 137] width 63 height 7
click at [428, 212] on span "[PERSON_NAME] và In" at bounding box center [428, 215] width 43 height 7
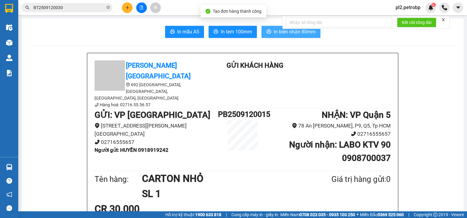
click at [272, 27] on button "In biên nhận 80mm" at bounding box center [290, 32] width 59 height 12
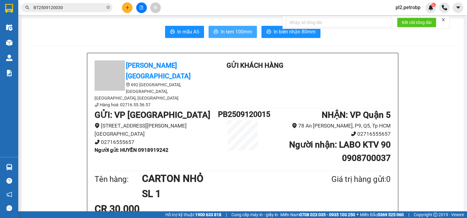
drag, startPoint x: 240, startPoint y: 31, endPoint x: 349, endPoint y: 8, distance: 111.4
click at [239, 30] on span "In tem 100mm" at bounding box center [236, 32] width 31 height 8
drag, startPoint x: 109, startPoint y: 7, endPoint x: 106, endPoint y: 7, distance: 3.3
click at [109, 7] on icon "close-circle" at bounding box center [108, 7] width 4 height 4
click at [103, 7] on input "text" at bounding box center [69, 7] width 72 height 7
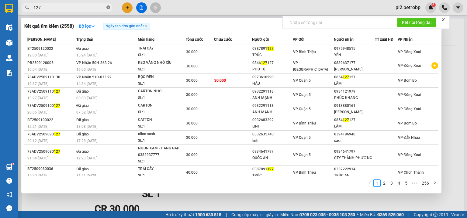
click at [108, 8] on icon "close-circle" at bounding box center [108, 7] width 4 height 4
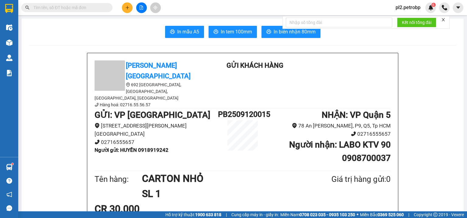
click at [86, 7] on input "text" at bounding box center [69, 7] width 72 height 7
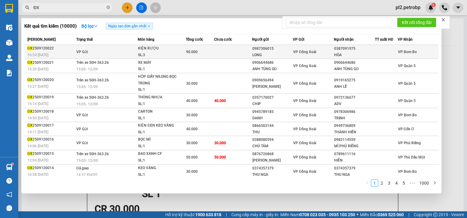
click at [56, 53] on div "16:24 [DATE]" at bounding box center [50, 55] width 47 height 7
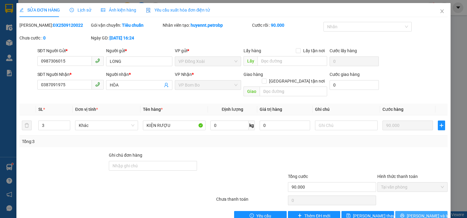
drag, startPoint x: 423, startPoint y: 208, endPoint x: 380, endPoint y: 201, distance: 43.2
click at [422, 213] on span "[PERSON_NAME] và In" at bounding box center [428, 216] width 43 height 7
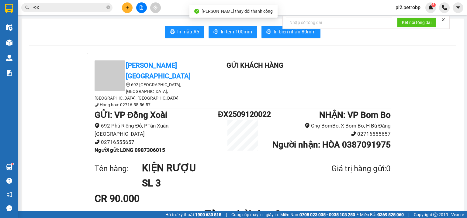
drag, startPoint x: 204, startPoint y: 110, endPoint x: 101, endPoint y: 109, distance: 103.4
click at [100, 122] on li "692 Phú Riềng Đỏ, PTân Xuân, [GEOGRAPHIC_DATA]" at bounding box center [156, 130] width 123 height 16
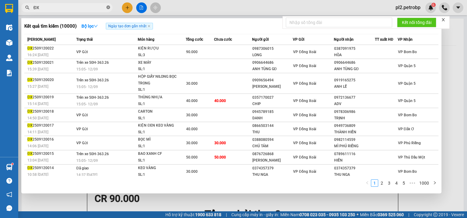
click at [107, 5] on icon "close-circle" at bounding box center [108, 7] width 4 height 4
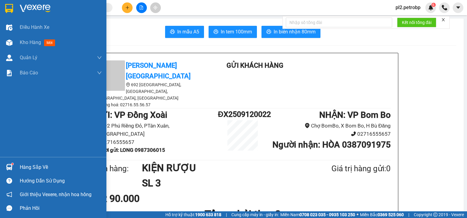
click at [30, 164] on div "Hàng sắp về" at bounding box center [61, 167] width 82 height 9
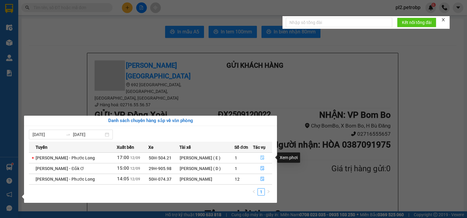
click at [259, 154] on button "button" at bounding box center [262, 158] width 19 height 10
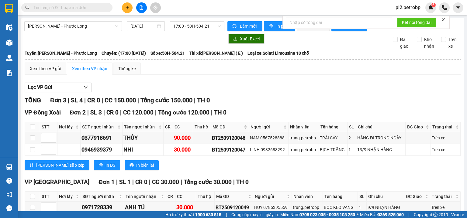
click at [130, 6] on button at bounding box center [127, 7] width 11 height 11
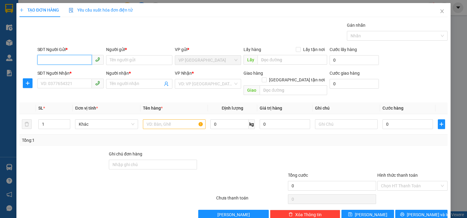
click at [77, 62] on input "SĐT Người Gửi *" at bounding box center [64, 60] width 54 height 10
click at [66, 74] on div "0866615515 - TRINH" at bounding box center [71, 72] width 60 height 7
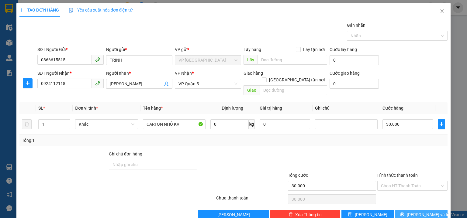
click at [412, 212] on span "[PERSON_NAME] và In" at bounding box center [428, 215] width 43 height 7
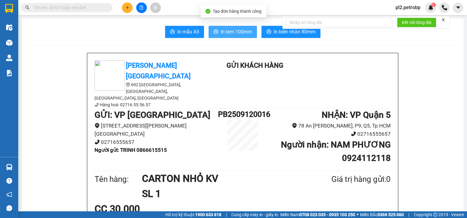
drag, startPoint x: 244, startPoint y: 29, endPoint x: 274, endPoint y: 2, distance: 39.6
click at [245, 29] on span "In tem 100mm" at bounding box center [236, 32] width 31 height 8
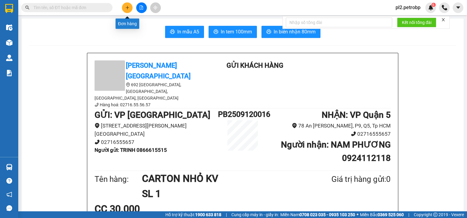
click at [125, 6] on icon "plus" at bounding box center [127, 7] width 4 height 4
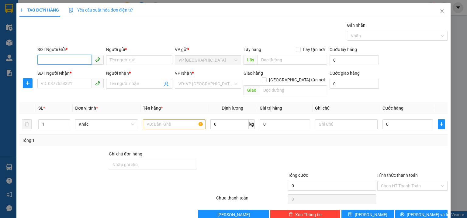
click at [67, 61] on input "SĐT Người Gửi *" at bounding box center [64, 60] width 54 height 10
click at [49, 60] on input "SĐT Người Gửi *" at bounding box center [64, 60] width 54 height 10
click at [43, 59] on input "SĐT Người Gửi *" at bounding box center [64, 60] width 54 height 10
click at [63, 71] on div "0826965967 - THÔNG" at bounding box center [70, 72] width 58 height 7
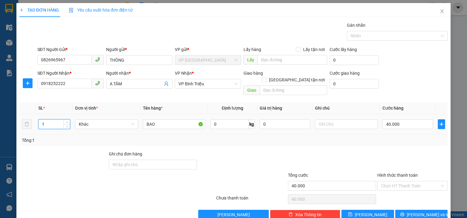
drag, startPoint x: 50, startPoint y: 118, endPoint x: 0, endPoint y: 111, distance: 50.4
click at [0, 111] on div "TẠO ĐƠN HÀNG Yêu cầu xuất hóa đơn điện tử Transit Pickup Surcharge Ids Transit …" at bounding box center [233, 109] width 467 height 218
click at [403, 119] on input "40.000" at bounding box center [407, 124] width 50 height 10
click at [398, 89] on div "SĐT Người Nhận * 0918252222 Người nhận * A TÂM VP Nhận * VP Bình [PERSON_NAME] …" at bounding box center [242, 84] width 413 height 28
drag, startPoint x: 413, startPoint y: 181, endPoint x: 406, endPoint y: 152, distance: 29.8
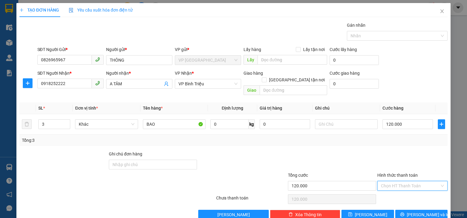
click at [413, 181] on input "Hình thức thanh toán" at bounding box center [410, 185] width 59 height 9
click at [396, 136] on div "Tại văn phòng" at bounding box center [409, 137] width 63 height 7
drag, startPoint x: 417, startPoint y: 208, endPoint x: 400, endPoint y: 184, distance: 29.7
click at [417, 212] on span "[PERSON_NAME] và In" at bounding box center [428, 215] width 43 height 7
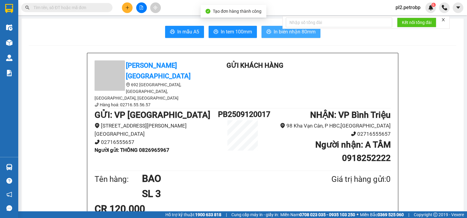
click at [282, 34] on span "In biên nhận 80mm" at bounding box center [295, 32] width 42 height 8
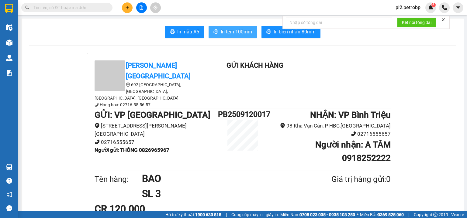
drag, startPoint x: 238, startPoint y: 32, endPoint x: 282, endPoint y: 3, distance: 52.4
click at [241, 29] on span "In tem 100mm" at bounding box center [236, 32] width 31 height 8
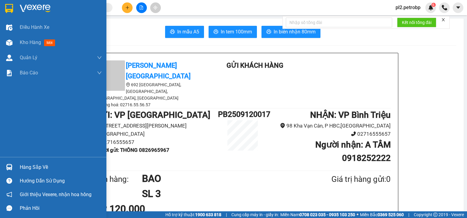
click at [11, 168] on img at bounding box center [9, 167] width 6 height 6
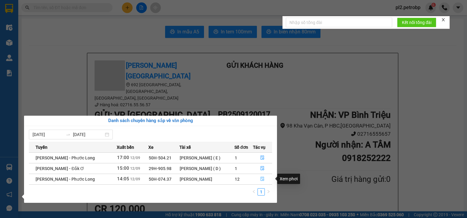
click at [259, 179] on button "button" at bounding box center [262, 179] width 19 height 10
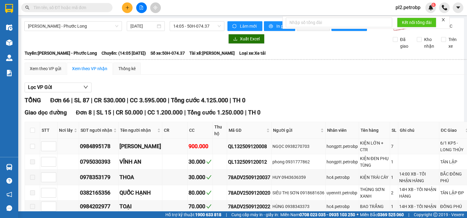
drag, startPoint x: 261, startPoint y: 42, endPoint x: 221, endPoint y: 44, distance: 39.9
click at [228, 143] on div "QL132509120008" at bounding box center [249, 147] width 42 height 8
click at [83, 8] on input "text" at bounding box center [69, 7] width 72 height 7
paste input "QL132509120008"
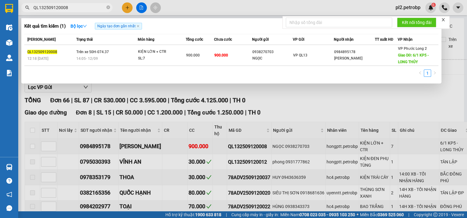
click at [231, 7] on div at bounding box center [233, 109] width 467 height 218
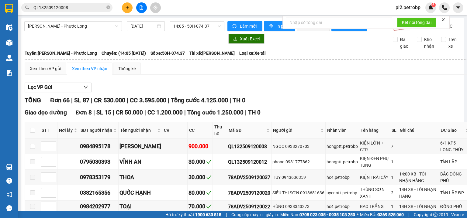
drag, startPoint x: 133, startPoint y: 191, endPoint x: 104, endPoint y: 150, distance: 49.8
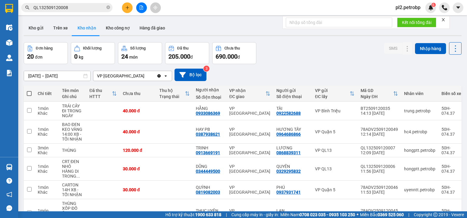
scroll to position [129, 0]
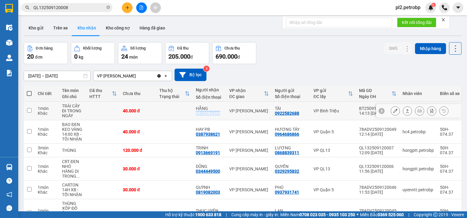
drag, startPoint x: 225, startPoint y: 114, endPoint x: 200, endPoint y: 112, distance: 24.7
click at [196, 112] on td "HẰNG 0933086369" at bounding box center [209, 111] width 33 height 19
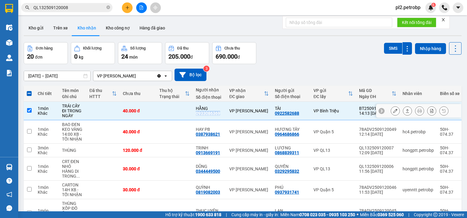
copy div "0933086369"
click at [181, 109] on td at bounding box center [174, 111] width 36 height 19
checkbox input "false"
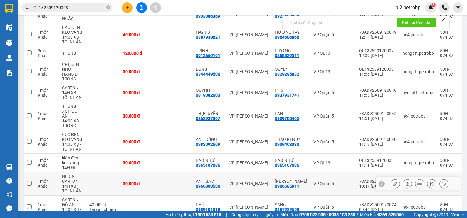
scroll to position [129, 0]
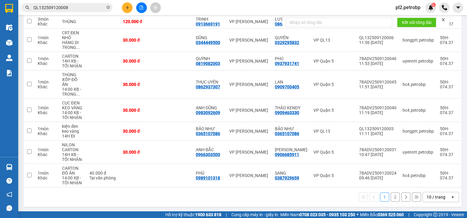
click at [396, 197] on div "1 2 10 / trang open" at bounding box center [242, 197] width 433 height 10
click at [395, 197] on button "2" at bounding box center [395, 197] width 9 height 9
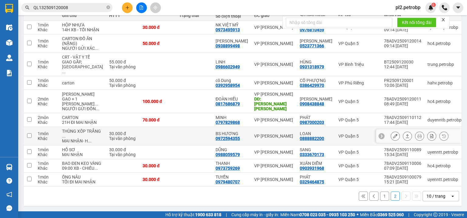
scroll to position [71, 0]
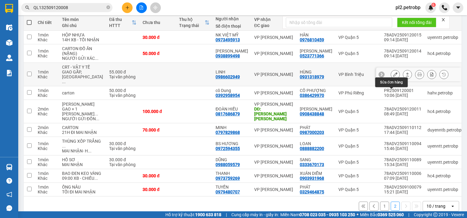
click at [393, 77] on icon at bounding box center [395, 74] width 4 height 4
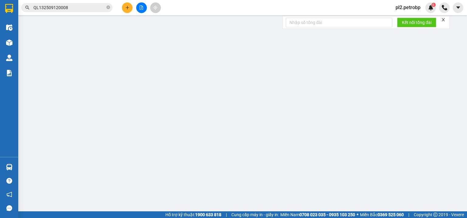
type input "0931318979"
type input "HÙNG"
type input "0986602949"
type input "LINH"
type input "55.000"
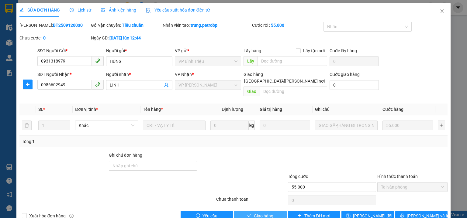
drag, startPoint x: 272, startPoint y: 211, endPoint x: 320, endPoint y: 145, distance: 81.6
click at [273, 211] on button "Giao hàng" at bounding box center [260, 216] width 53 height 10
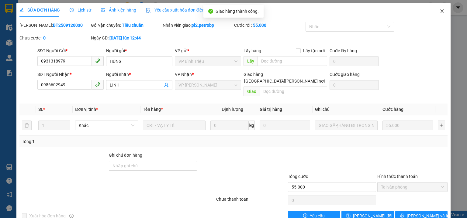
click at [440, 11] on icon "close" at bounding box center [441, 11] width 3 height 4
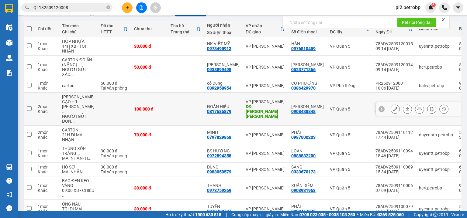
scroll to position [113, 0]
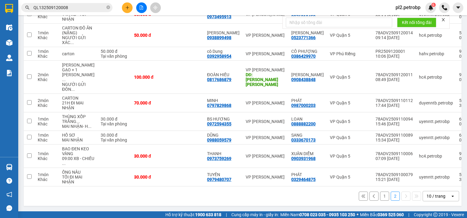
click at [208, 200] on div "1 2 10 / trang open" at bounding box center [242, 196] width 433 height 10
click at [217, 198] on div "1 2 10 / trang open" at bounding box center [242, 196] width 433 height 10
click at [381, 198] on button "1" at bounding box center [384, 196] width 9 height 9
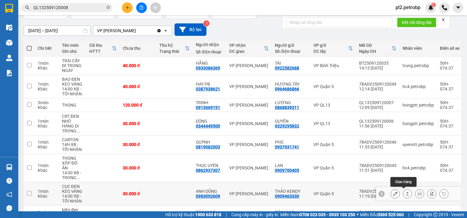
scroll to position [13, 0]
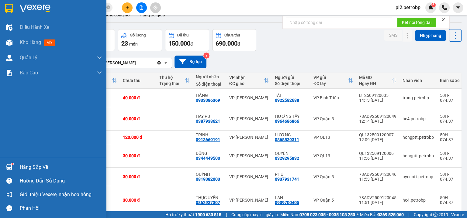
click at [34, 168] on div "Hàng sắp về" at bounding box center [61, 167] width 82 height 9
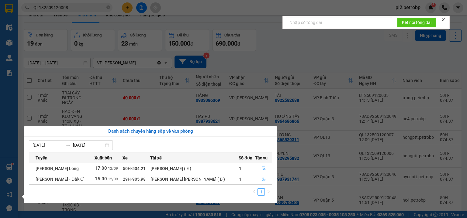
click at [265, 178] on button "button" at bounding box center [263, 179] width 17 height 10
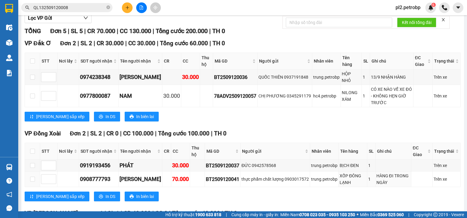
scroll to position [134, 0]
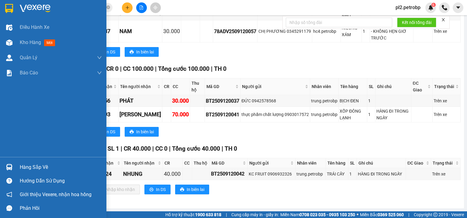
click at [26, 165] on div "Hàng sắp về" at bounding box center [61, 167] width 82 height 9
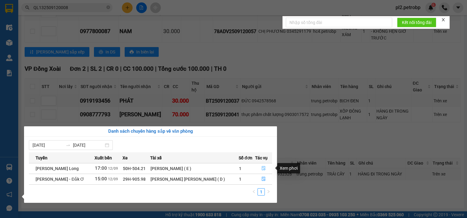
click at [264, 168] on icon "file-done" at bounding box center [263, 168] width 4 height 4
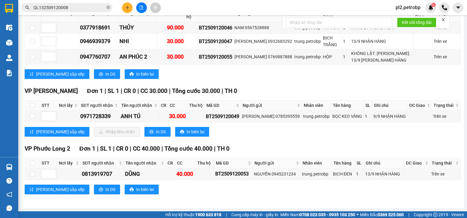
scroll to position [88, 0]
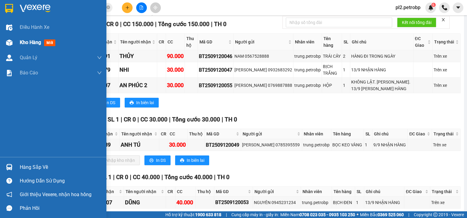
click at [29, 42] on span "Kho hàng" at bounding box center [30, 43] width 21 height 6
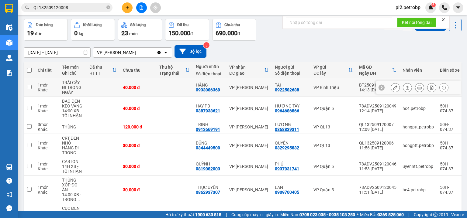
scroll to position [56, 0]
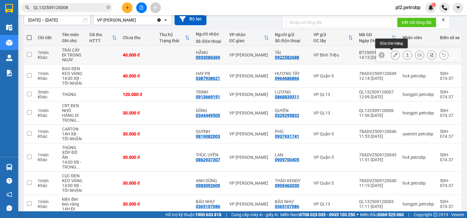
click at [394, 54] on button at bounding box center [395, 55] width 9 height 11
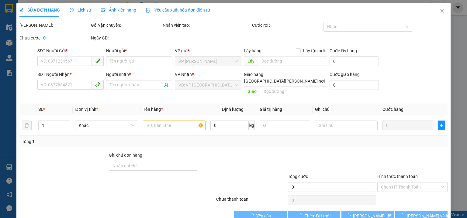
type input "0922582688"
type input "TÀI"
type input "0933086369"
type input "HẰNG"
type input "40.000"
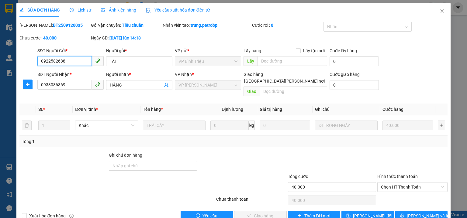
drag, startPoint x: 381, startPoint y: 181, endPoint x: 382, endPoint y: 186, distance: 5.2
click at [381, 183] on span "Chọn HT Thanh Toán" at bounding box center [412, 187] width 63 height 9
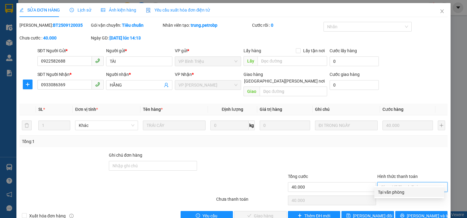
click at [381, 196] on div "Tại văn phòng" at bounding box center [409, 193] width 70 height 10
type input "0"
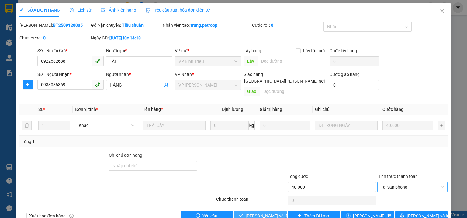
click at [273, 213] on span "[PERSON_NAME] và Giao hàng" at bounding box center [287, 216] width 82 height 7
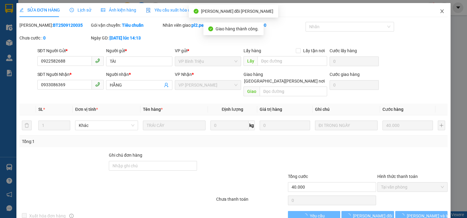
click at [440, 11] on icon "close" at bounding box center [442, 11] width 5 height 5
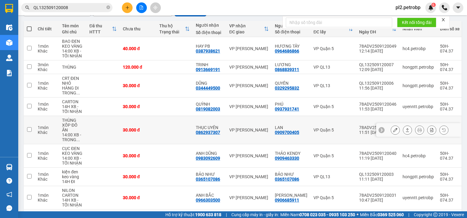
scroll to position [97, 0]
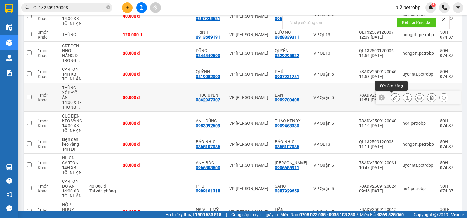
click at [393, 98] on icon at bounding box center [395, 97] width 4 height 4
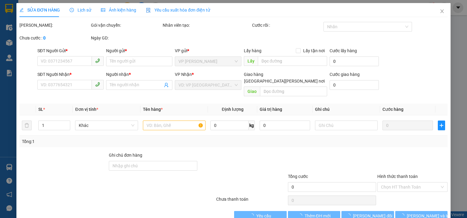
type input "0909700405"
type input "LAN"
type input "0862937307"
type input "THỤC UYÊN"
type input "30.000"
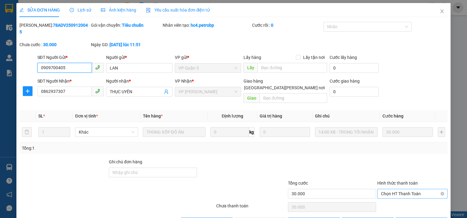
click at [392, 189] on span "Chọn HT Thanh Toán" at bounding box center [412, 193] width 63 height 9
drag, startPoint x: 392, startPoint y: 194, endPoint x: 350, endPoint y: 205, distance: 43.4
click at [392, 195] on div "Tại văn phòng" at bounding box center [409, 192] width 63 height 7
type input "0"
drag, startPoint x: 273, startPoint y: 212, endPoint x: 278, endPoint y: 202, distance: 10.1
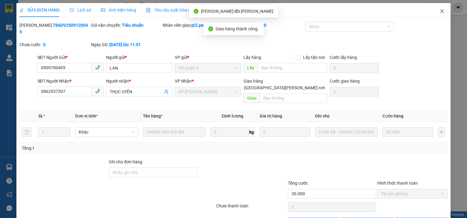
click at [441, 11] on span "Close" at bounding box center [441, 11] width 17 height 17
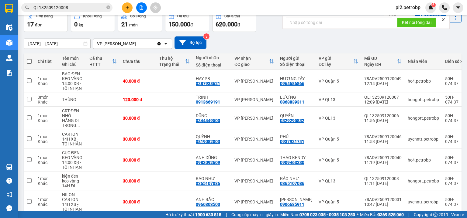
scroll to position [129, 0]
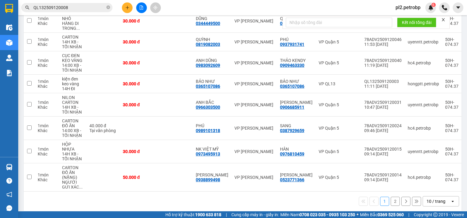
click at [392, 200] on button "2" at bounding box center [395, 201] width 9 height 9
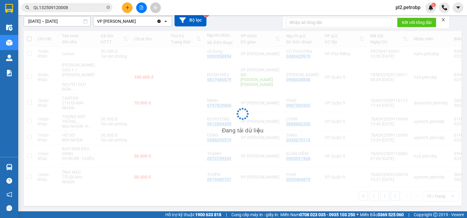
scroll to position [61, 0]
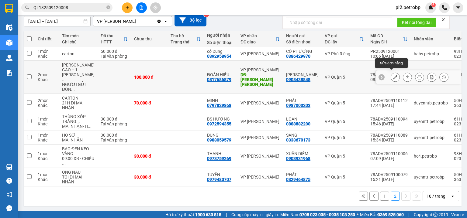
click at [394, 72] on button at bounding box center [395, 77] width 9 height 11
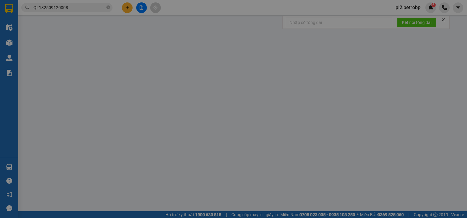
type input "0908438848"
type input "[PERSON_NAME]"
type input "0817686879"
type input "ĐOÀN HIẾU"
type input "CỔNG CHÀO P.BÌNH"
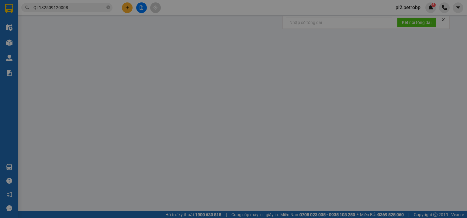
type input "100.000"
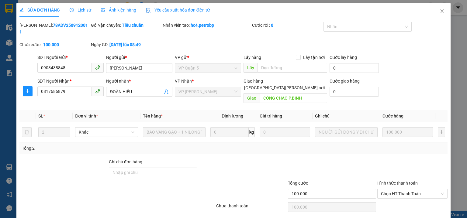
click at [452, 45] on div "SỬA ĐƠN HÀNG Lịch sử Ảnh kiện hàng Yêu cầu xuất hóa đơn điện tử Total Paid Fee …" at bounding box center [233, 109] width 467 height 218
click at [451, 49] on div "SỬA ĐƠN HÀNG Lịch sử Ảnh kiện hàng Yêu cầu xuất hóa đơn điện tử Total Paid Fee …" at bounding box center [233, 109] width 467 height 218
drag, startPoint x: 388, startPoint y: 180, endPoint x: 389, endPoint y: 184, distance: 4.4
click at [388, 189] on span "Chọn HT Thanh Toán" at bounding box center [412, 193] width 63 height 9
drag, startPoint x: 393, startPoint y: 192, endPoint x: 319, endPoint y: 209, distance: 75.4
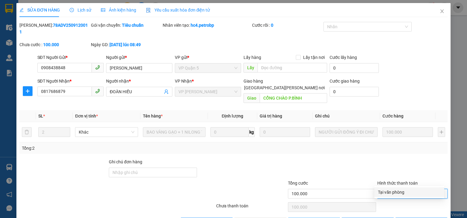
click at [393, 192] on div "Tại văn phòng" at bounding box center [409, 192] width 63 height 7
type input "0"
drag, startPoint x: 280, startPoint y: 212, endPoint x: 282, endPoint y: 181, distance: 30.2
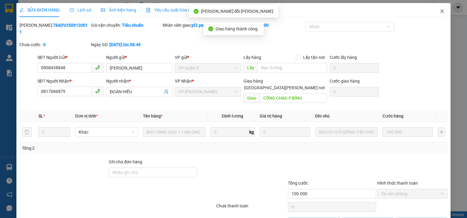
click at [440, 11] on icon "close" at bounding box center [442, 11] width 5 height 5
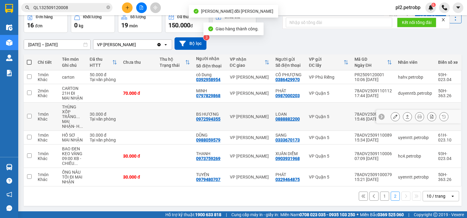
scroll to position [33, 0]
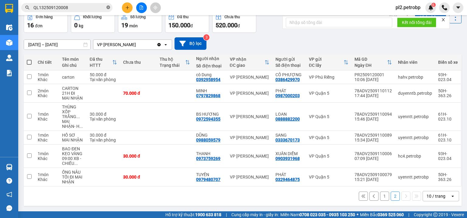
click at [107, 7] on icon "close-circle" at bounding box center [108, 7] width 4 height 4
click at [103, 8] on input "text" at bounding box center [69, 7] width 72 height 7
click at [380, 196] on button "1" at bounding box center [384, 196] width 9 height 9
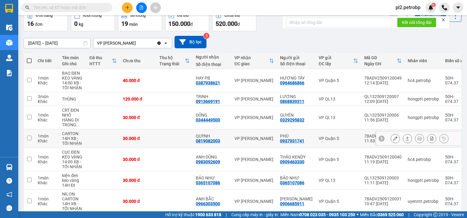
scroll to position [65, 0]
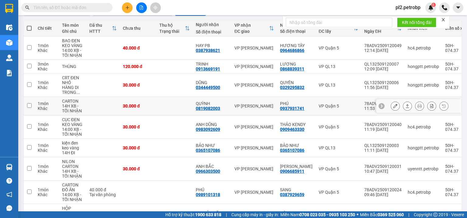
click at [393, 107] on icon at bounding box center [395, 106] width 4 height 4
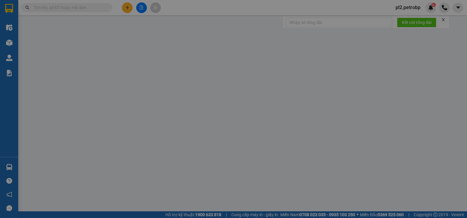
type input "0937931741"
type input "PHÚ"
type input "0819082003"
type input "QUỲNH"
type input "30.000"
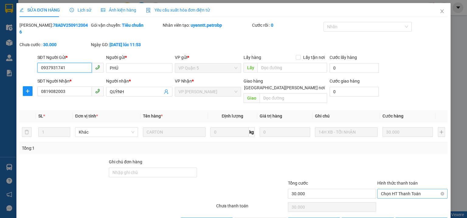
click at [389, 189] on span "Chọn HT Thanh Toán" at bounding box center [412, 193] width 63 height 9
drag, startPoint x: 388, startPoint y: 191, endPoint x: 383, endPoint y: 192, distance: 5.7
click at [388, 192] on div "Tại văn phòng" at bounding box center [409, 192] width 63 height 7
type input "0"
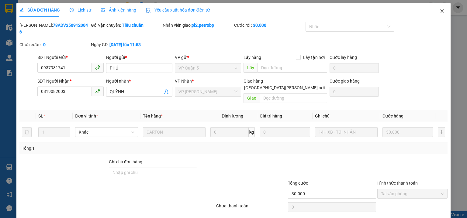
click at [440, 12] on icon "close" at bounding box center [442, 11] width 5 height 5
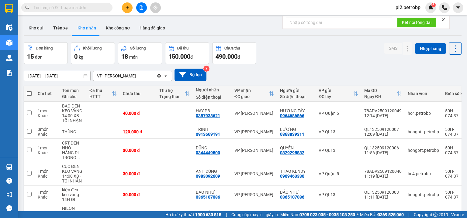
click at [124, 5] on button at bounding box center [127, 7] width 11 height 11
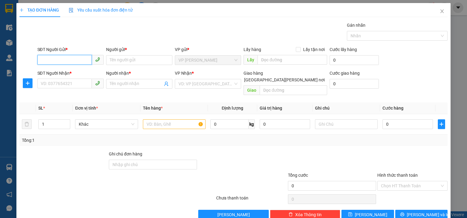
click at [66, 60] on input "SĐT Người Gửi *" at bounding box center [64, 60] width 54 height 10
type input "0938"
click at [440, 11] on icon "close" at bounding box center [442, 11] width 5 height 5
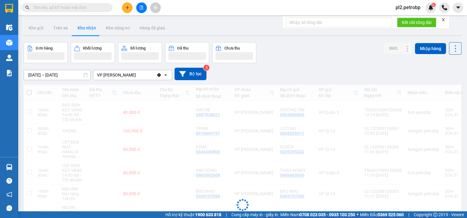
scroll to position [32, 0]
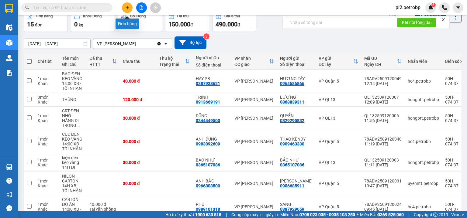
click at [129, 9] on icon "plus" at bounding box center [127, 7] width 4 height 4
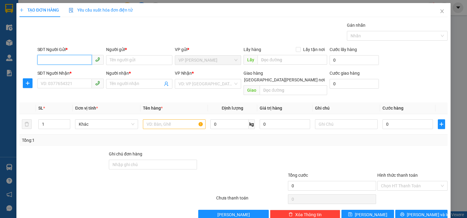
click at [67, 57] on input "SĐT Người Gửi *" at bounding box center [64, 60] width 54 height 10
type input "0"
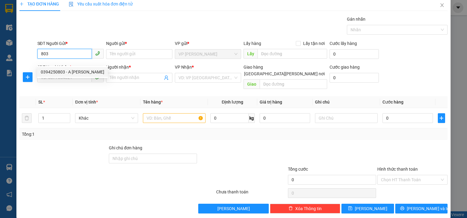
click at [67, 71] on div "0394250803 - A NGUYÊN" at bounding box center [73, 72] width 64 height 7
type input "0394250803"
type input "A NGUYÊN"
type input "0888334288"
type input "A TUÂN"
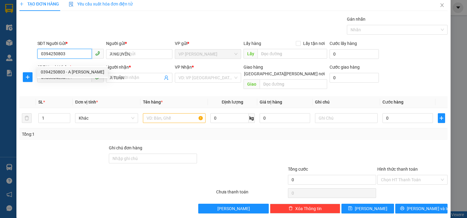
type input "30.000"
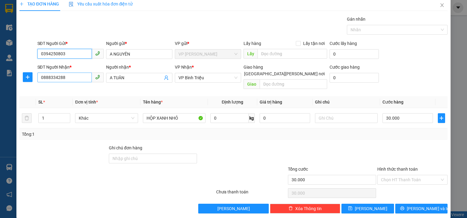
type input "0394250803"
drag, startPoint x: 69, startPoint y: 79, endPoint x: 0, endPoint y: 80, distance: 69.3
click at [0, 78] on div "TẠO ĐƠN HÀNG Yêu cầu xuất hóa đơn điện tử Transit Pickup Surcharge Ids Transit …" at bounding box center [233, 109] width 467 height 218
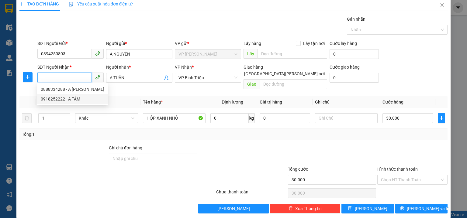
click at [65, 100] on div "0918252222 - A TÂM" at bounding box center [73, 99] width 64 height 7
type input "0918252222"
type input "A TÂM"
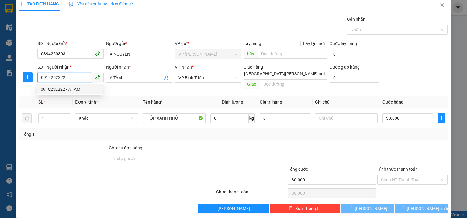
type input "40.000"
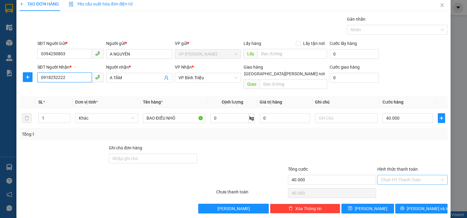
type input "0918252222"
click at [396, 176] on input "Hình thức thanh toán" at bounding box center [410, 179] width 59 height 9
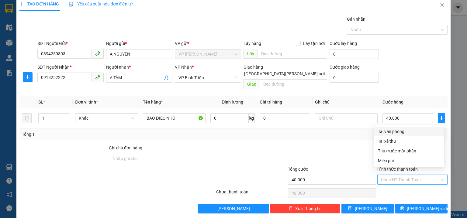
click at [389, 130] on div "Tại văn phòng" at bounding box center [409, 131] width 63 height 7
type input "0"
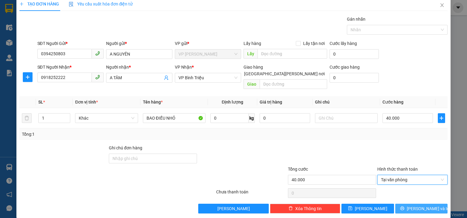
click at [419, 205] on span "[PERSON_NAME] và In" at bounding box center [428, 208] width 43 height 7
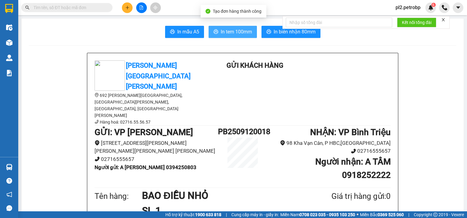
click at [228, 28] on button "In tem 100mm" at bounding box center [233, 32] width 48 height 12
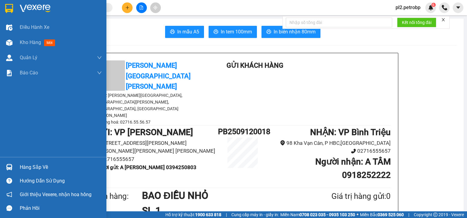
click at [18, 166] on div "Hàng sắp về" at bounding box center [53, 167] width 106 height 14
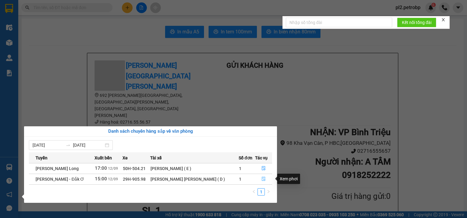
click at [264, 178] on icon "file-done" at bounding box center [264, 179] width 4 height 4
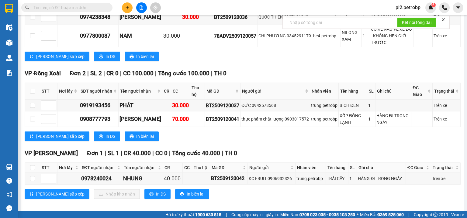
scroll to position [134, 0]
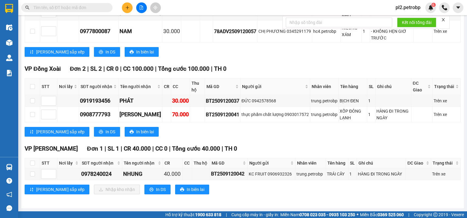
click at [126, 5] on button at bounding box center [127, 7] width 11 height 11
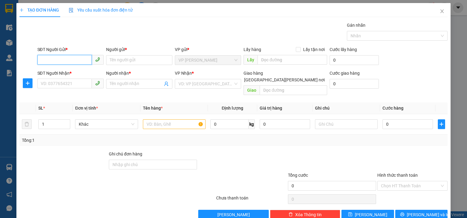
click at [74, 60] on input "SĐT Người Gửi *" at bounding box center [64, 60] width 54 height 10
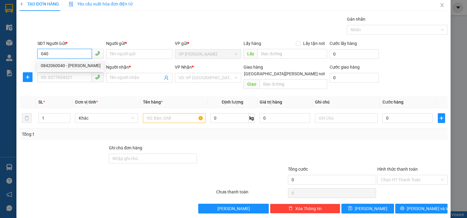
click at [74, 64] on div "0842060040 - DUY" at bounding box center [71, 65] width 60 height 7
type input "0842060040"
type input "DUY"
type input "0918252222"
type input "A TÂM"
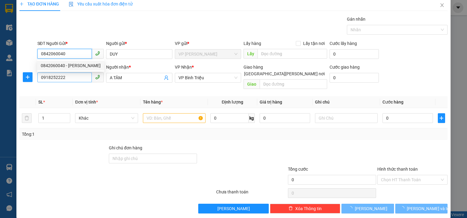
type input "30.000"
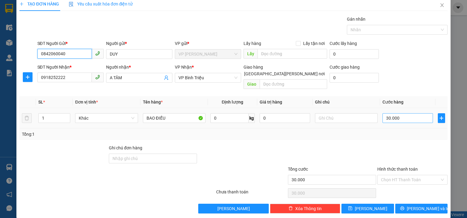
type input "0842060040"
click at [403, 113] on input "30.000" at bounding box center [407, 118] width 50 height 10
type input "5"
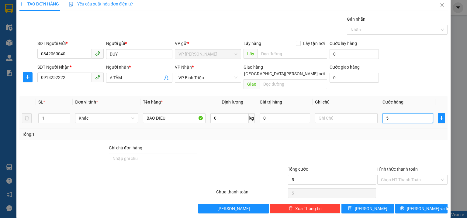
type input "50"
type input "50.000"
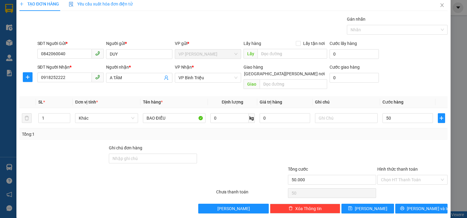
type input "50.000"
click at [388, 83] on div "SĐT Người Nhận * 0918252222 Người nhận * A TÂM VP Nhận * VP Bình [PERSON_NAME] …" at bounding box center [242, 78] width 413 height 28
click at [390, 175] on input "Hình thức thanh toán" at bounding box center [410, 179] width 59 height 9
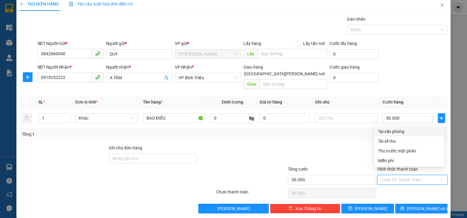
click at [392, 133] on div "Tại văn phòng" at bounding box center [409, 131] width 63 height 7
type input "0"
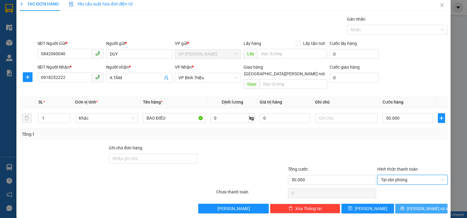
click at [404, 207] on icon "printer" at bounding box center [402, 209] width 4 height 4
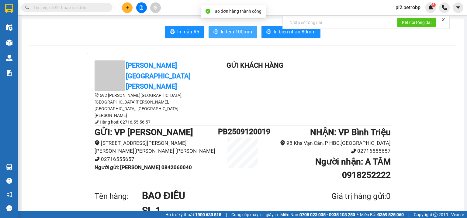
drag, startPoint x: 239, startPoint y: 33, endPoint x: 283, endPoint y: 0, distance: 54.8
click at [239, 32] on span "In tem 100mm" at bounding box center [236, 32] width 31 height 8
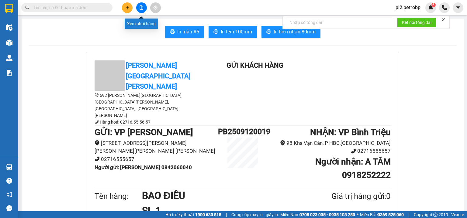
click at [144, 5] on button at bounding box center [141, 7] width 11 height 11
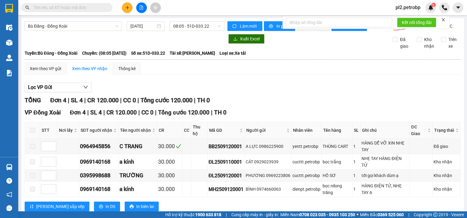
click at [94, 8] on input "text" at bounding box center [69, 7] width 72 height 7
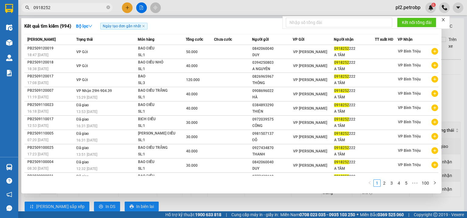
type input "0918252"
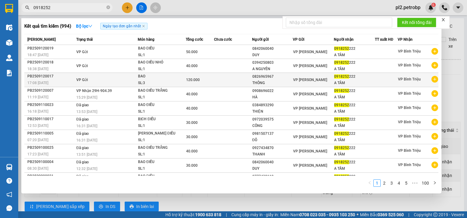
click at [293, 79] on span "VP [GEOGRAPHIC_DATA]" at bounding box center [310, 80] width 34 height 4
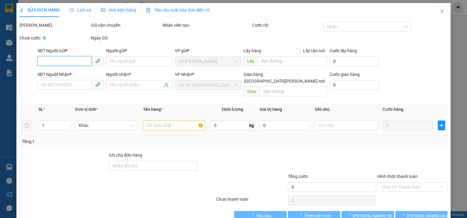
type input "0826965967"
type input "THÔNG"
type input "0918252222"
type input "A TÂM"
type input "120.000"
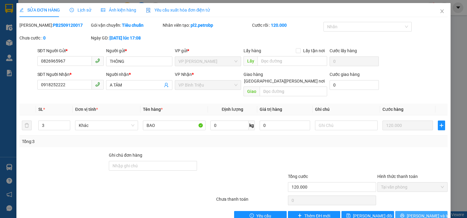
drag, startPoint x: 418, startPoint y: 207, endPoint x: 332, endPoint y: 142, distance: 107.7
click at [417, 211] on button "[PERSON_NAME] và In" at bounding box center [421, 216] width 53 height 10
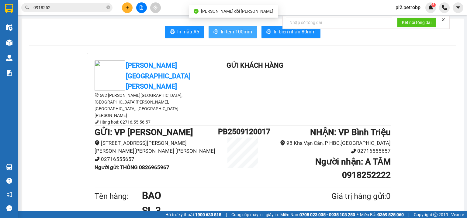
click at [243, 33] on span "In tem 100mm" at bounding box center [236, 32] width 31 height 8
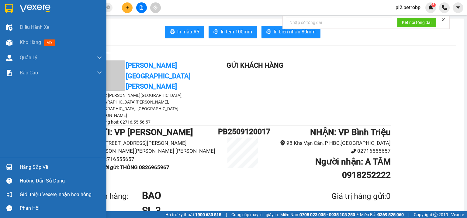
click at [27, 164] on div "Hàng sắp về" at bounding box center [61, 167] width 82 height 9
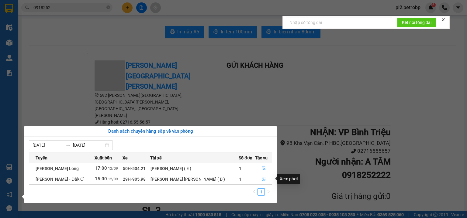
click at [264, 177] on button "button" at bounding box center [263, 179] width 17 height 10
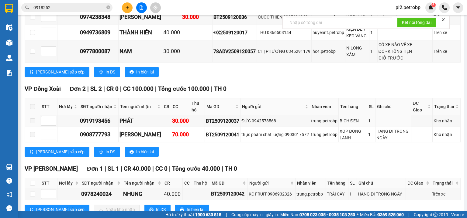
scroll to position [150, 0]
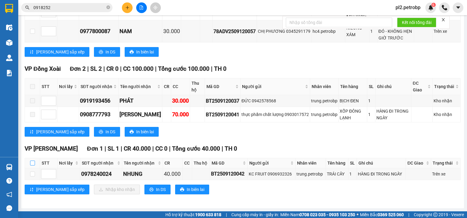
click at [30, 163] on input "checkbox" at bounding box center [32, 163] width 5 height 5
checkbox input "true"
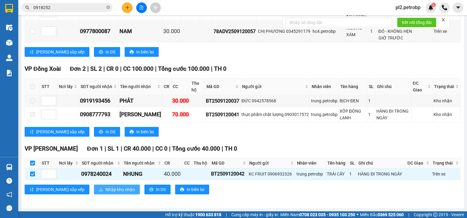
click at [105, 192] on span "Nhập kho nhận" at bounding box center [119, 189] width 29 height 7
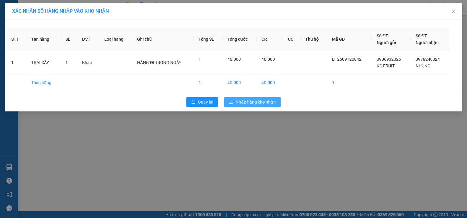
click at [244, 105] on span "Nhập hàng kho nhận" at bounding box center [256, 102] width 40 height 7
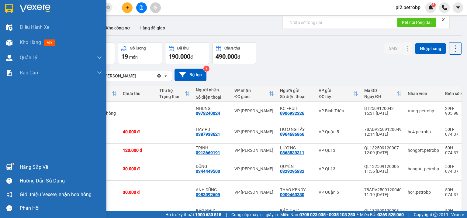
click at [28, 168] on div "Hàng sắp về" at bounding box center [61, 167] width 82 height 9
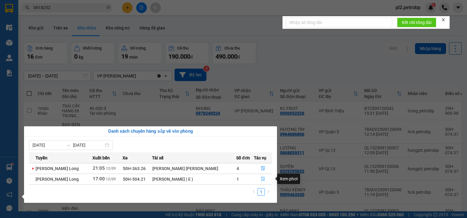
click at [262, 180] on icon "file-done" at bounding box center [263, 179] width 4 height 4
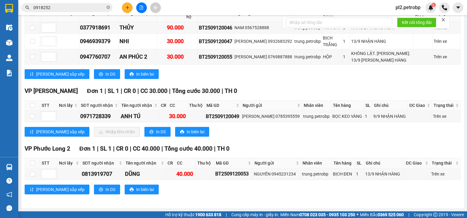
scroll to position [56, 0]
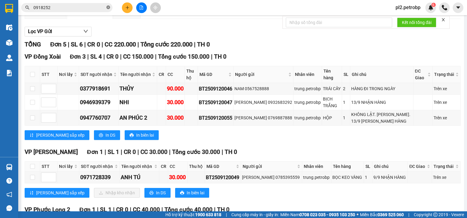
click at [107, 7] on icon "close-circle" at bounding box center [108, 7] width 4 height 4
click at [82, 11] on span at bounding box center [66, 7] width 91 height 9
click at [84, 7] on input "text" at bounding box center [69, 7] width 72 height 7
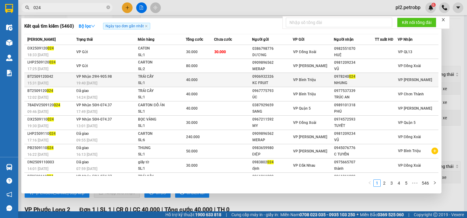
type input "024"
click at [296, 78] on span "VP Bình Triệu" at bounding box center [304, 80] width 23 height 4
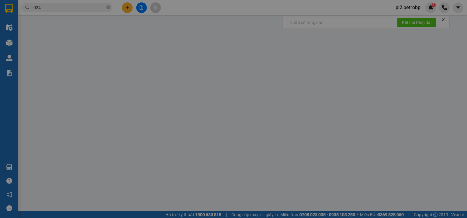
type input "0906932326"
type input "KC FRUIT"
type input "0978240024"
type input "NHUNG"
type input "40.000"
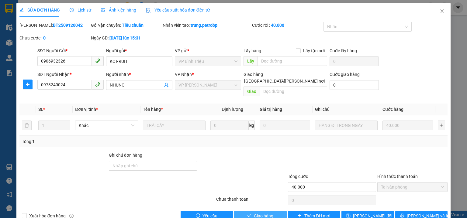
click at [272, 211] on button "Giao hàng" at bounding box center [260, 216] width 53 height 10
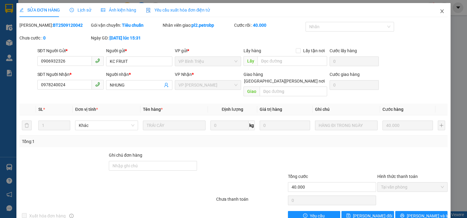
click at [440, 12] on icon "close" at bounding box center [441, 11] width 3 height 4
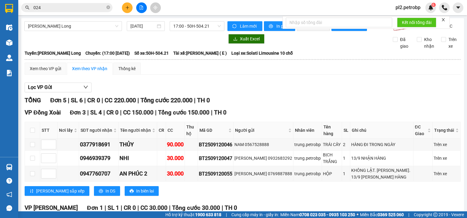
click at [33, 7] on input "024" at bounding box center [69, 7] width 72 height 7
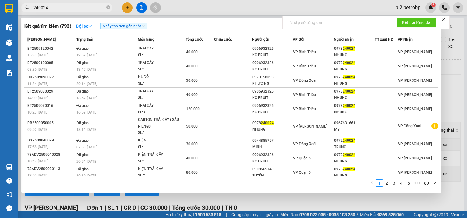
type input "240024"
click at [108, 6] on icon "close-circle" at bounding box center [108, 7] width 4 height 4
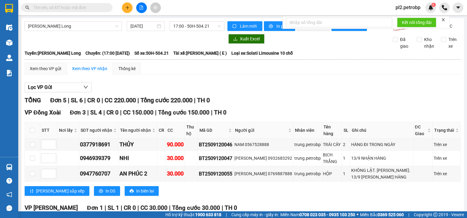
click at [103, 6] on input "text" at bounding box center [69, 7] width 72 height 7
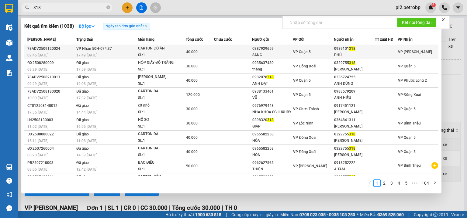
type input "318"
click at [237, 54] on td at bounding box center [233, 52] width 38 height 14
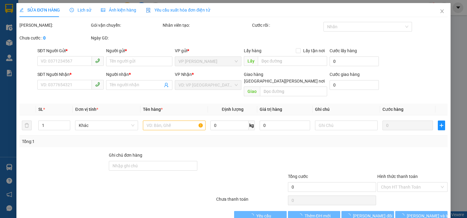
type input "0387929659"
type input "SANG"
type input "0989101318"
type input "PHÚ"
type input "40.000"
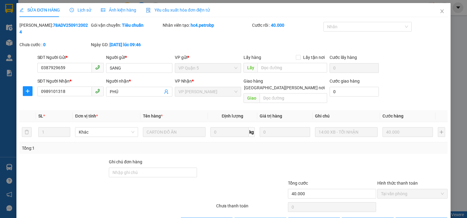
click at [440, 13] on icon "close" at bounding box center [442, 11] width 5 height 5
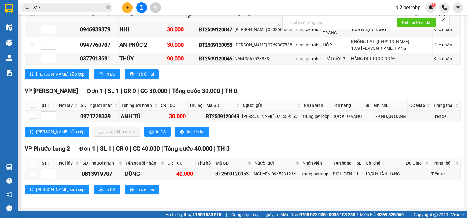
scroll to position [23, 0]
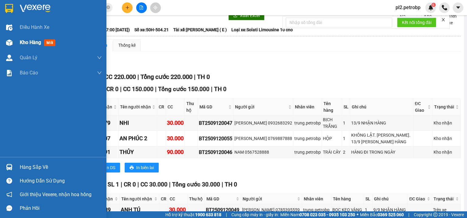
click at [36, 41] on span "Kho hàng" at bounding box center [30, 43] width 21 height 6
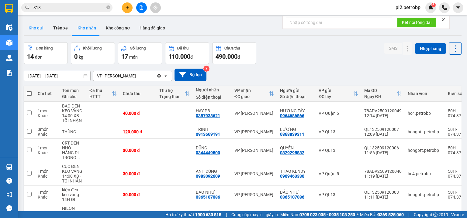
click at [35, 30] on button "Kho gửi" at bounding box center [36, 28] width 25 height 15
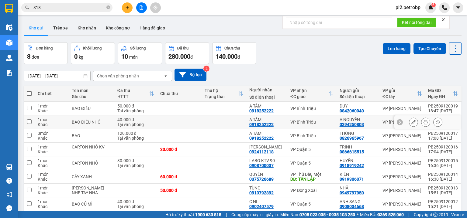
scroll to position [28, 0]
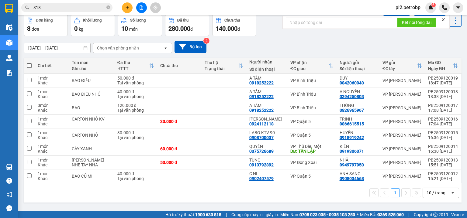
drag, startPoint x: 28, startPoint y: 66, endPoint x: 126, endPoint y: 47, distance: 99.7
click at [28, 66] on span at bounding box center [29, 65] width 5 height 5
click at [29, 63] on input "checkbox" at bounding box center [29, 63] width 0 height 0
checkbox input "true"
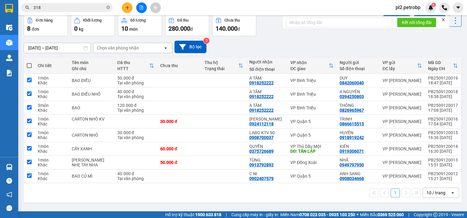
checkbox input "true"
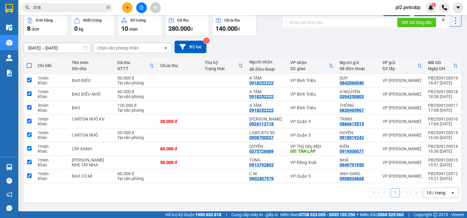
checkbox input "true"
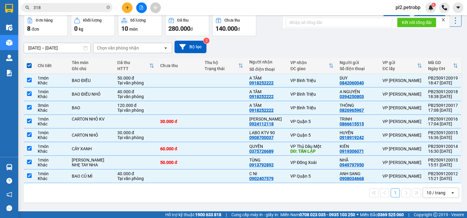
scroll to position [0, 0]
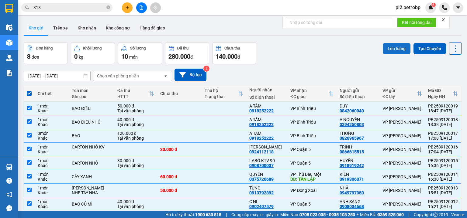
click at [394, 50] on button "Lên hàng" at bounding box center [397, 48] width 28 height 11
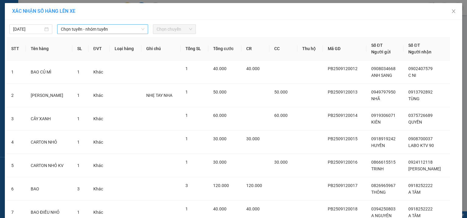
click at [81, 31] on span "Chọn tuyến - nhóm tuyến" at bounding box center [103, 29] width 84 height 9
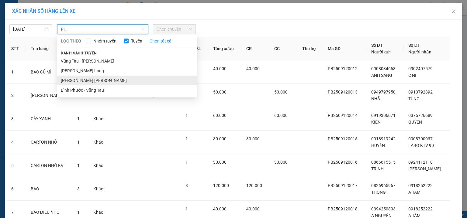
type input "PH"
click at [85, 80] on li "Phước Long - [PERSON_NAME]" at bounding box center [127, 81] width 140 height 10
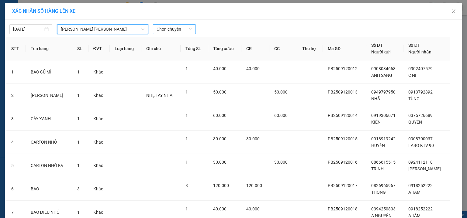
click at [170, 29] on span "Chọn chuyến" at bounding box center [175, 29] width 36 height 9
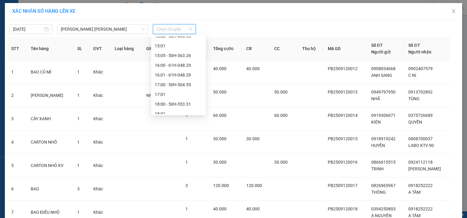
scroll to position [321, 0]
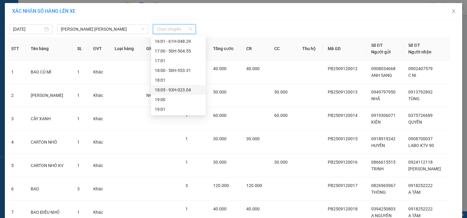
click at [177, 91] on div "18:05 - 93H-023.04" at bounding box center [178, 90] width 47 height 7
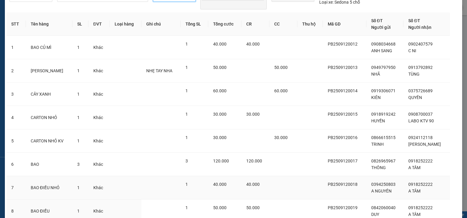
scroll to position [65, 0]
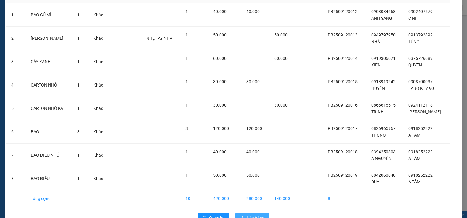
click at [258, 215] on span "Lên hàng" at bounding box center [256, 218] width 18 height 7
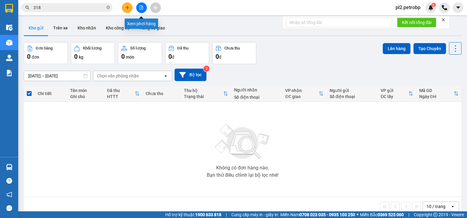
click at [146, 9] on button at bounding box center [141, 7] width 11 height 11
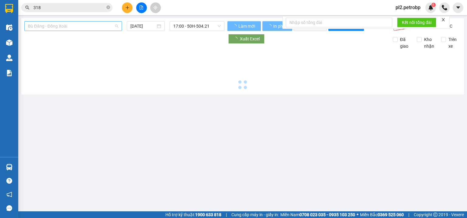
click at [88, 27] on span "Bù Đăng - Đồng Xoài" at bounding box center [73, 26] width 90 height 9
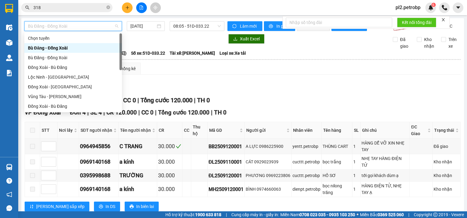
type input "P"
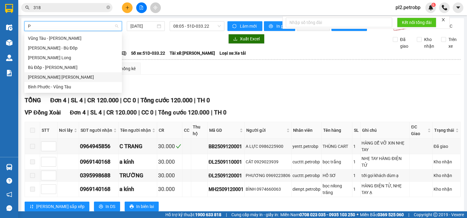
click at [88, 76] on div "Phước Long - [PERSON_NAME]" at bounding box center [73, 77] width 90 height 7
type input "[DATE]"
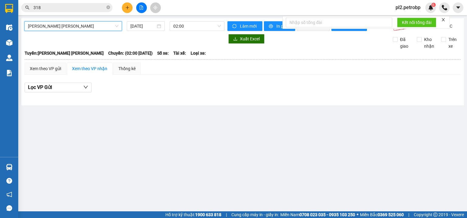
click at [212, 20] on div "Phước Long - Hồ Chí Minh Phước Long - Hồ Chí Minh 12/09/2025 02:00 Làm mới In p…" at bounding box center [242, 61] width 443 height 87
click at [212, 26] on span "02:00" at bounding box center [197, 26] width 48 height 9
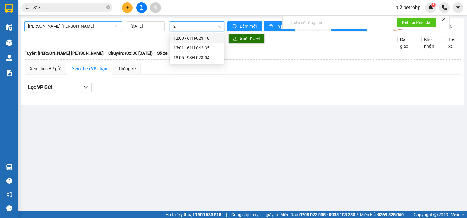
type input "23"
click at [204, 58] on div "18:05 - 93H-023.04" at bounding box center [196, 57] width 47 height 7
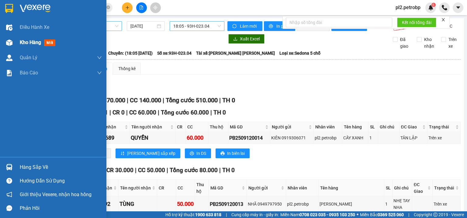
click at [35, 40] on span "Kho hàng" at bounding box center [30, 43] width 21 height 6
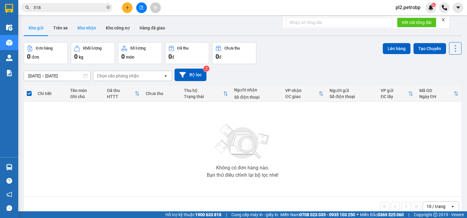
click at [86, 26] on button "Kho nhận" at bounding box center [87, 28] width 28 height 15
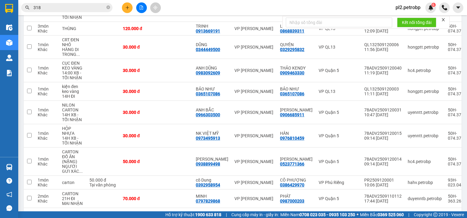
scroll to position [106, 0]
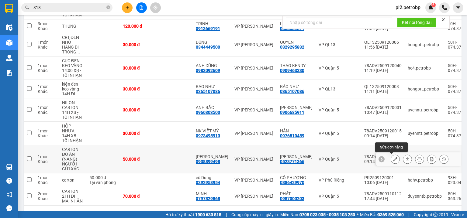
click at [394, 160] on button at bounding box center [395, 159] width 9 height 11
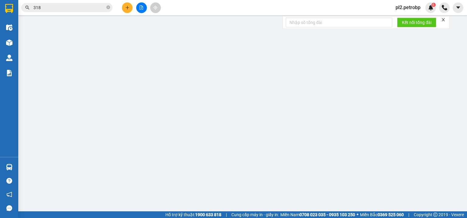
type input "0523771366"
type input "[PERSON_NAME]"
type input "0938899498"
type input "CHỊ [PERSON_NAME]"
type input "50.000"
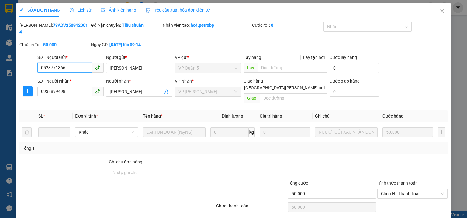
scroll to position [5, 0]
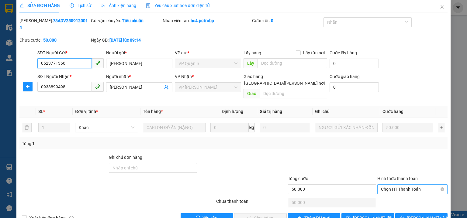
click at [384, 185] on span "Chọn HT Thanh Toán" at bounding box center [412, 189] width 63 height 9
drag, startPoint x: 385, startPoint y: 187, endPoint x: 322, endPoint y: 206, distance: 65.5
click at [384, 188] on div "Tại văn phòng" at bounding box center [409, 188] width 63 height 7
type input "0"
click at [264, 215] on span "[PERSON_NAME] và Giao hàng" at bounding box center [287, 218] width 82 height 7
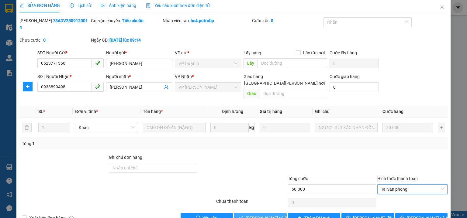
drag, startPoint x: 264, startPoint y: 203, endPoint x: 266, endPoint y: 201, distance: 3.3
click at [264, 215] on span "[PERSON_NAME] và Giao hàng" at bounding box center [287, 218] width 82 height 7
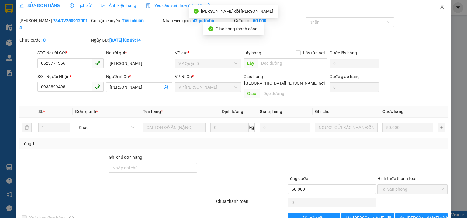
click at [440, 8] on icon "close" at bounding box center [441, 7] width 3 height 4
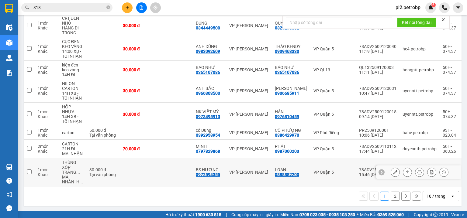
scroll to position [29, 0]
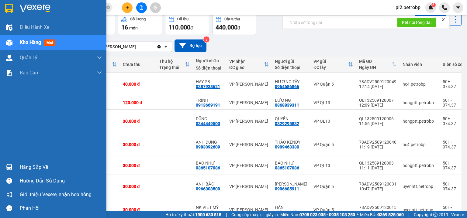
click at [21, 164] on div "Hàng sắp về" at bounding box center [61, 167] width 82 height 9
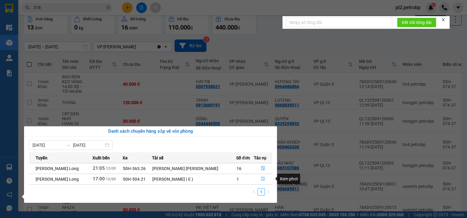
click at [264, 177] on button "button" at bounding box center [263, 179] width 18 height 10
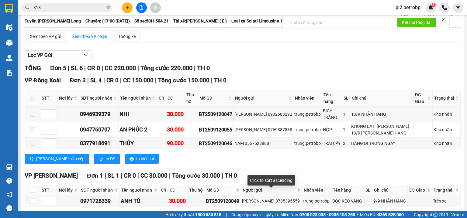
scroll to position [97, 0]
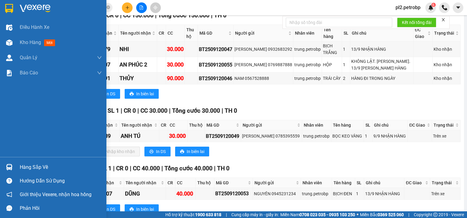
click at [37, 169] on div "Hàng sắp về" at bounding box center [61, 167] width 82 height 9
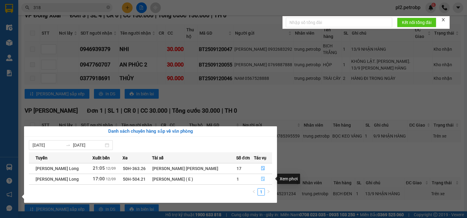
click at [261, 178] on icon "file-done" at bounding box center [263, 179] width 4 height 4
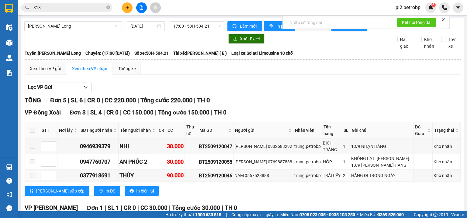
scroll to position [121, 0]
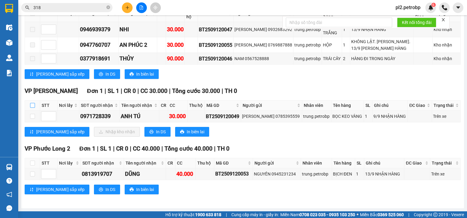
click at [33, 104] on input "checkbox" at bounding box center [32, 105] width 5 height 5
checkbox input "true"
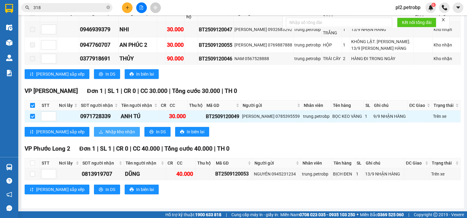
click at [105, 132] on span "Nhập kho nhận" at bounding box center [119, 132] width 29 height 7
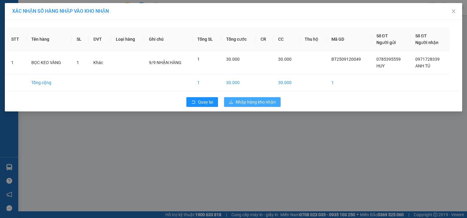
click at [261, 101] on span "Nhập hàng kho nhận" at bounding box center [256, 102] width 40 height 7
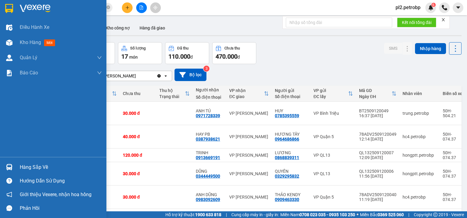
click at [15, 161] on div "Hàng sắp về" at bounding box center [53, 167] width 106 height 14
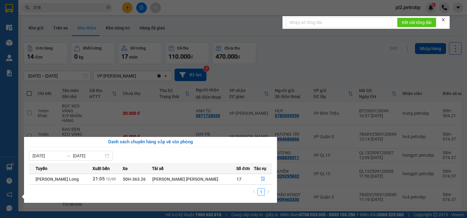
click at [298, 70] on section "Kết quả tìm kiếm ( 1038 ) Bộ lọc Ngày tạo đơn gần nhất Mã ĐH Trạng thái Món hàn…" at bounding box center [233, 109] width 467 height 218
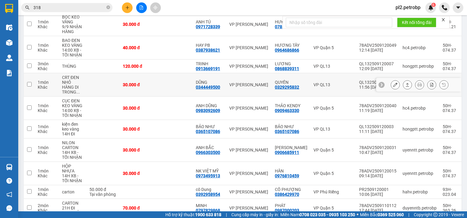
scroll to position [57, 0]
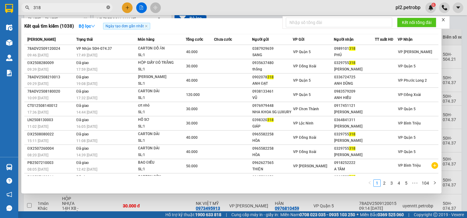
click at [107, 7] on icon "close-circle" at bounding box center [108, 7] width 4 height 4
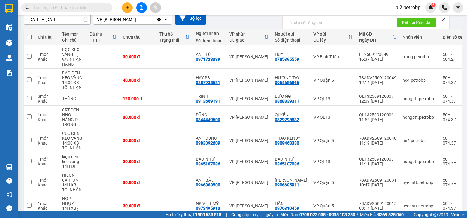
click at [96, 7] on input "text" at bounding box center [69, 7] width 72 height 7
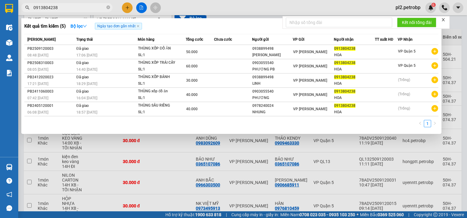
type input "0913804238"
click at [206, 2] on div at bounding box center [233, 109] width 467 height 218
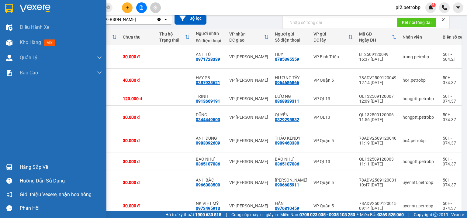
click at [40, 162] on div "Hàng sắp về" at bounding box center [53, 167] width 106 height 14
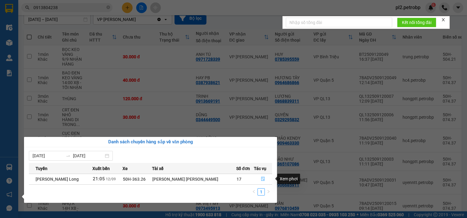
click at [259, 178] on button "button" at bounding box center [263, 179] width 18 height 10
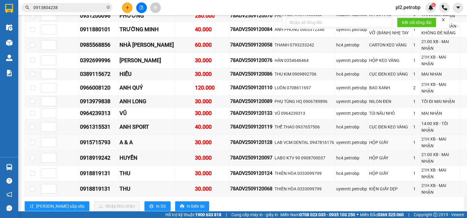
scroll to position [1459, 0]
